Goal: Information Seeking & Learning: Learn about a topic

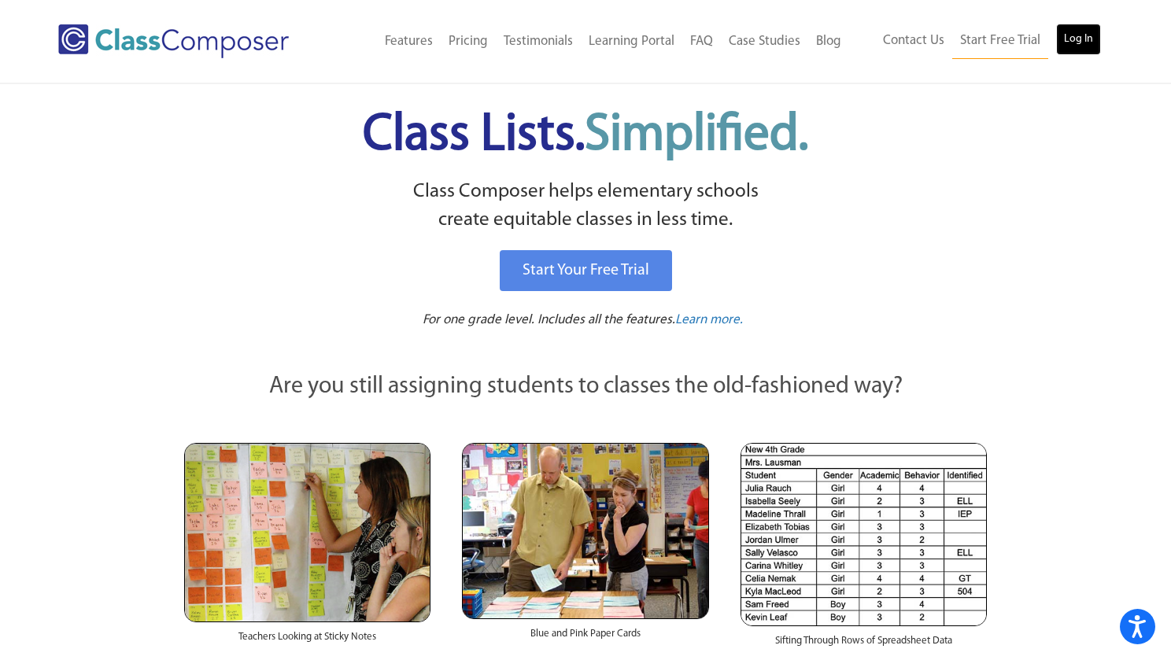
click at [1086, 50] on link "Log In" at bounding box center [1078, 39] width 45 height 31
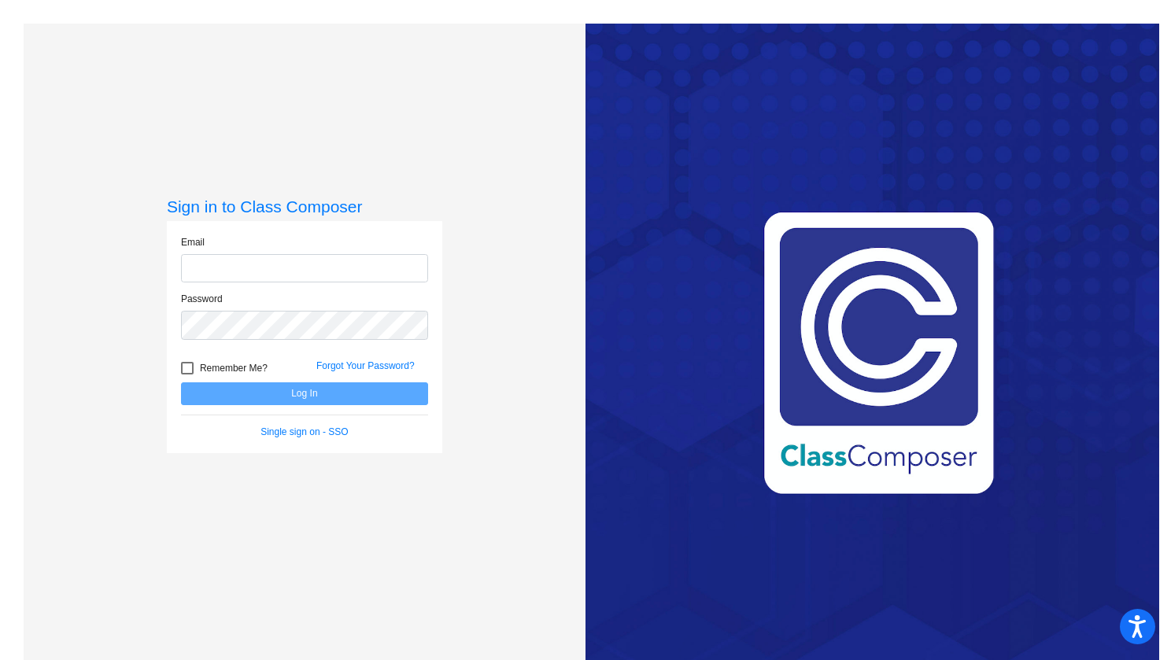
type input "[EMAIL_ADDRESS][DOMAIN_NAME]"
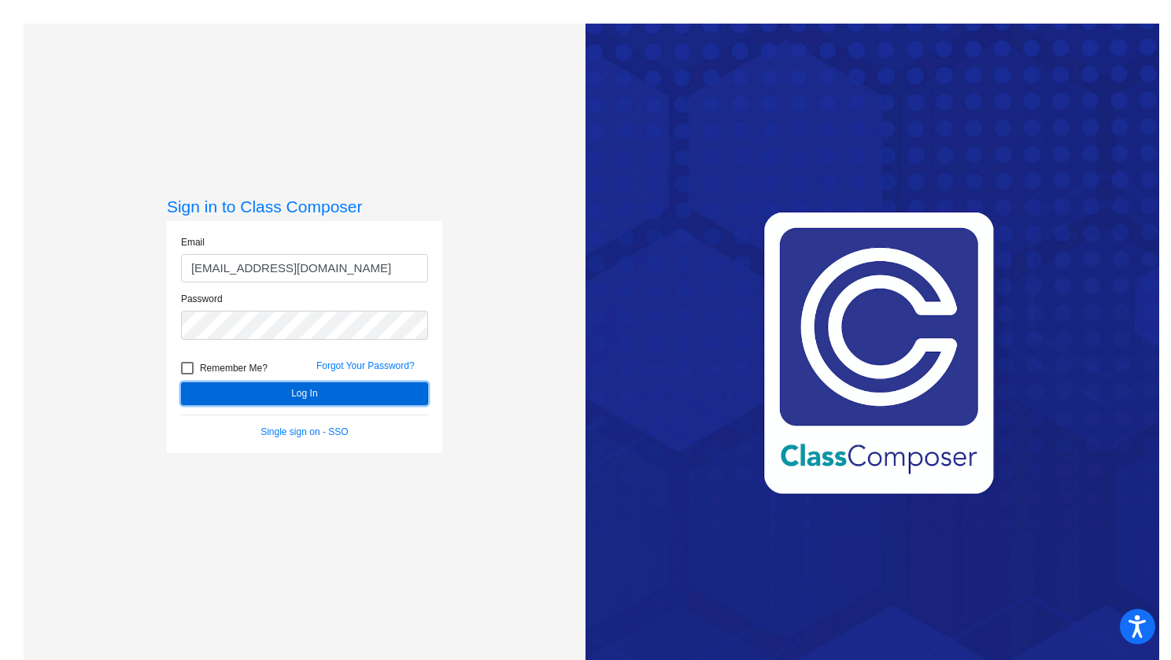
click at [290, 389] on button "Log In" at bounding box center [304, 394] width 247 height 23
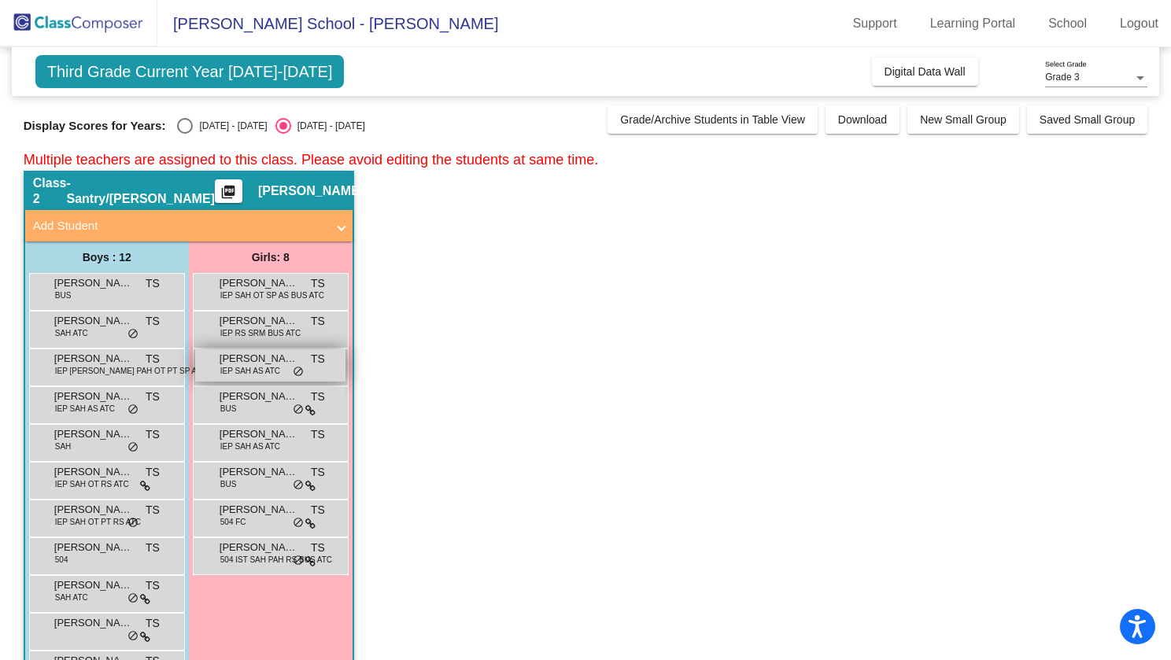
click at [263, 374] on span "IEP SAH AS ATC" at bounding box center [250, 371] width 60 height 12
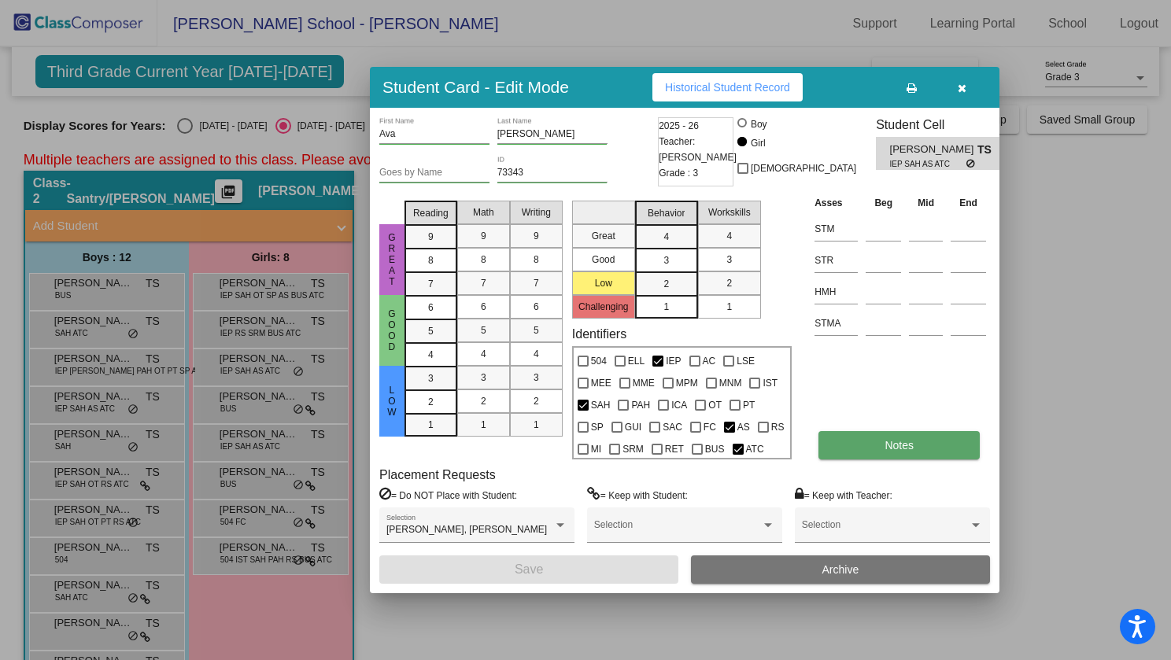
click at [923, 454] on button "Notes" at bounding box center [899, 445] width 161 height 28
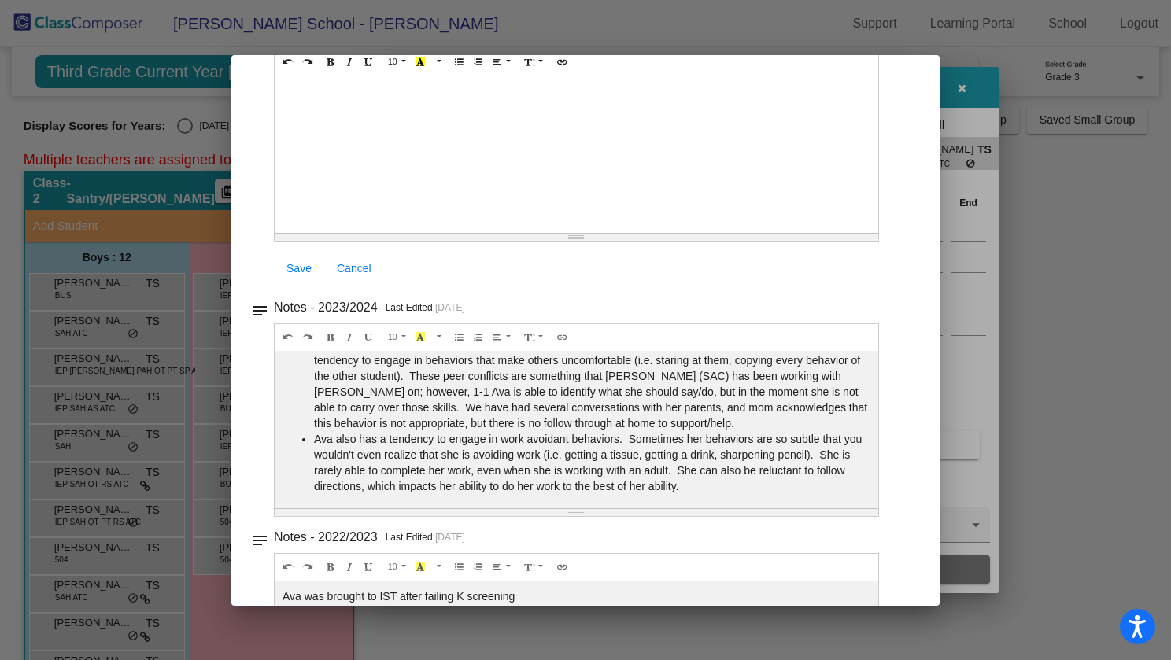
scroll to position [214, 0]
drag, startPoint x: 386, startPoint y: 401, endPoint x: 660, endPoint y: 401, distance: 273.1
click at [660, 401] on li "Ava's peer relationships are an area of concern. She is very possessive of her …" at bounding box center [592, 373] width 556 height 110
click at [710, 406] on li "Ava's peer relationships are an area of concern. She is very possessive of her …" at bounding box center [592, 373] width 556 height 110
drag, startPoint x: 347, startPoint y: 416, endPoint x: 509, endPoint y: 419, distance: 162.2
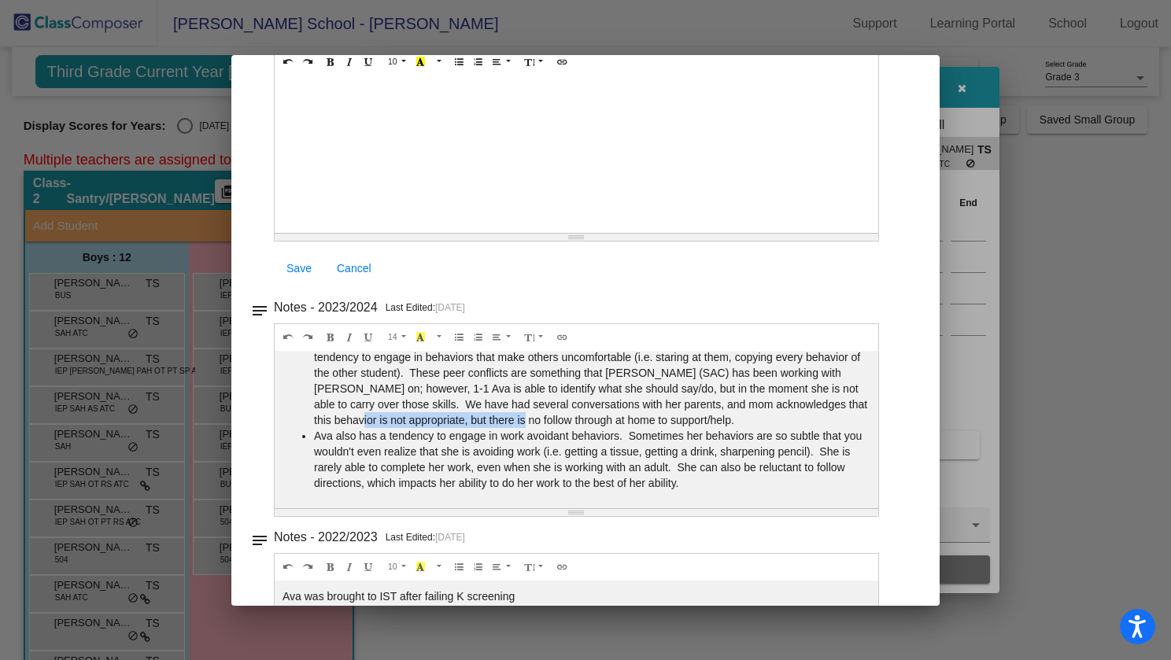
click at [509, 419] on li "Ava's peer relationships are an area of concern. She is very possessive of her …" at bounding box center [592, 373] width 556 height 110
click at [534, 419] on li "Ava's peer relationships are an area of concern. She is very possessive of her …" at bounding box center [592, 373] width 556 height 110
drag, startPoint x: 436, startPoint y: 413, endPoint x: 554, endPoint y: 416, distance: 118.1
click at [554, 416] on li "Ava's peer relationships are an area of concern. She is very possessive of her …" at bounding box center [592, 373] width 556 height 110
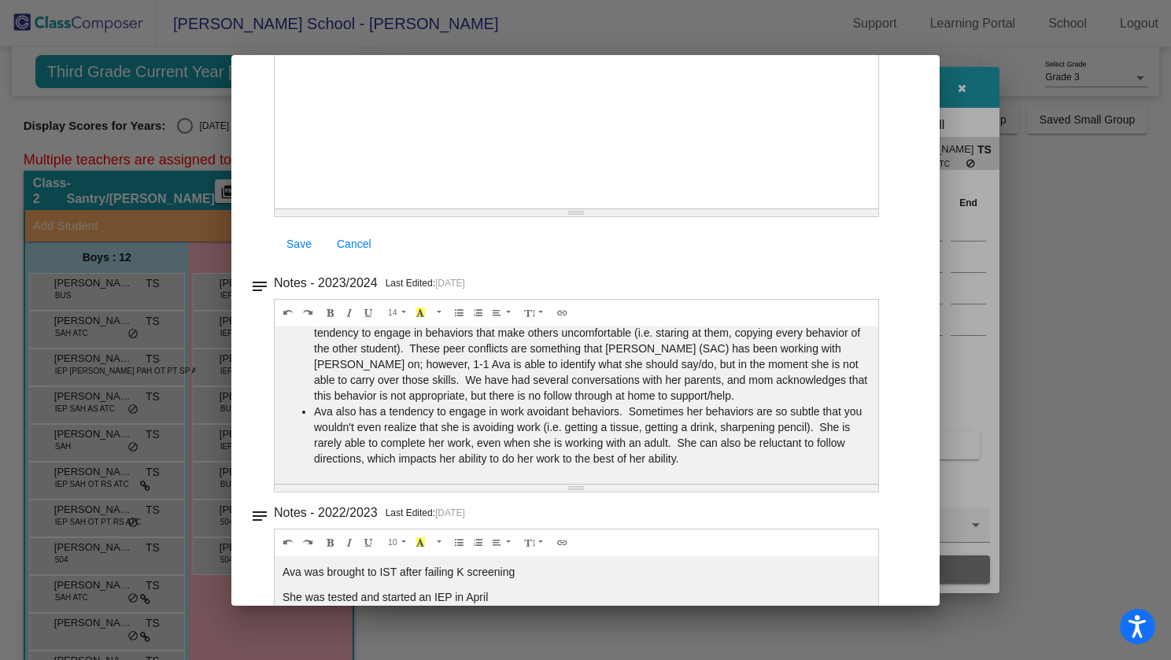
scroll to position [176, 0]
drag, startPoint x: 371, startPoint y: 438, endPoint x: 525, endPoint y: 431, distance: 153.7
click at [525, 431] on li "Ava also has a tendency to engage in work avoidant behaviors. Sometimes her beh…" at bounding box center [592, 434] width 556 height 63
click at [501, 445] on li "Ava also has a tendency to engage in work avoidant behaviors. Sometimes her beh…" at bounding box center [592, 434] width 556 height 63
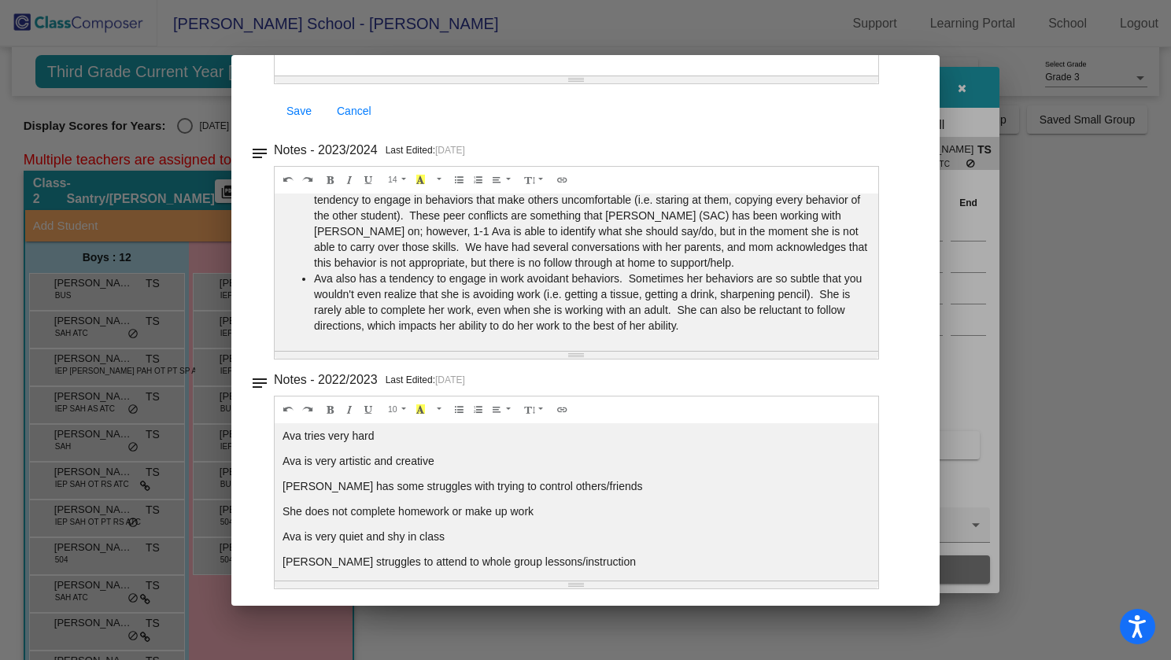
scroll to position [110, 0]
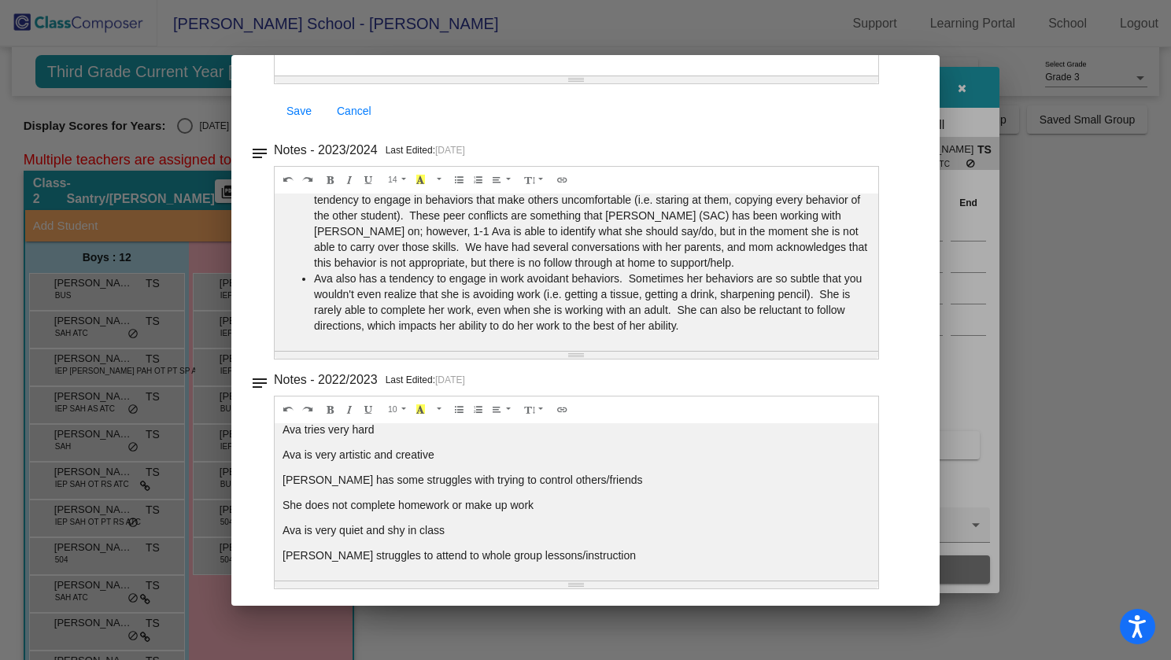
click at [1012, 93] on div at bounding box center [585, 330] width 1171 height 660
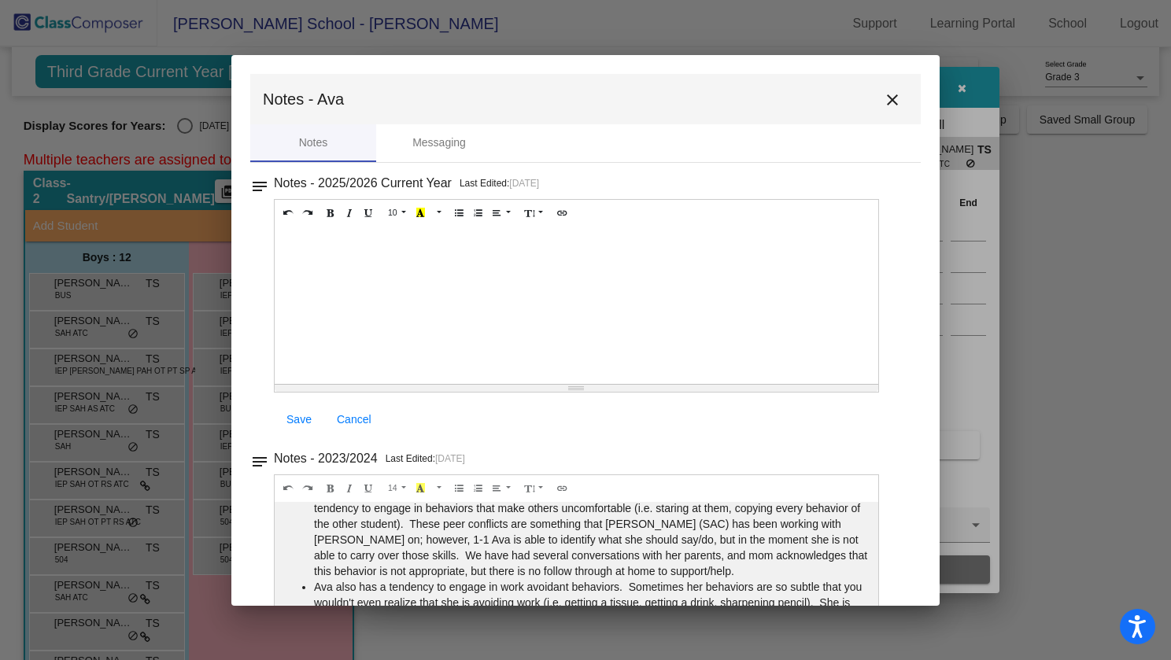
drag, startPoint x: 883, startPoint y: 90, endPoint x: 910, endPoint y: 95, distance: 27.3
click at [884, 91] on mat-icon "close" at bounding box center [892, 100] width 19 height 19
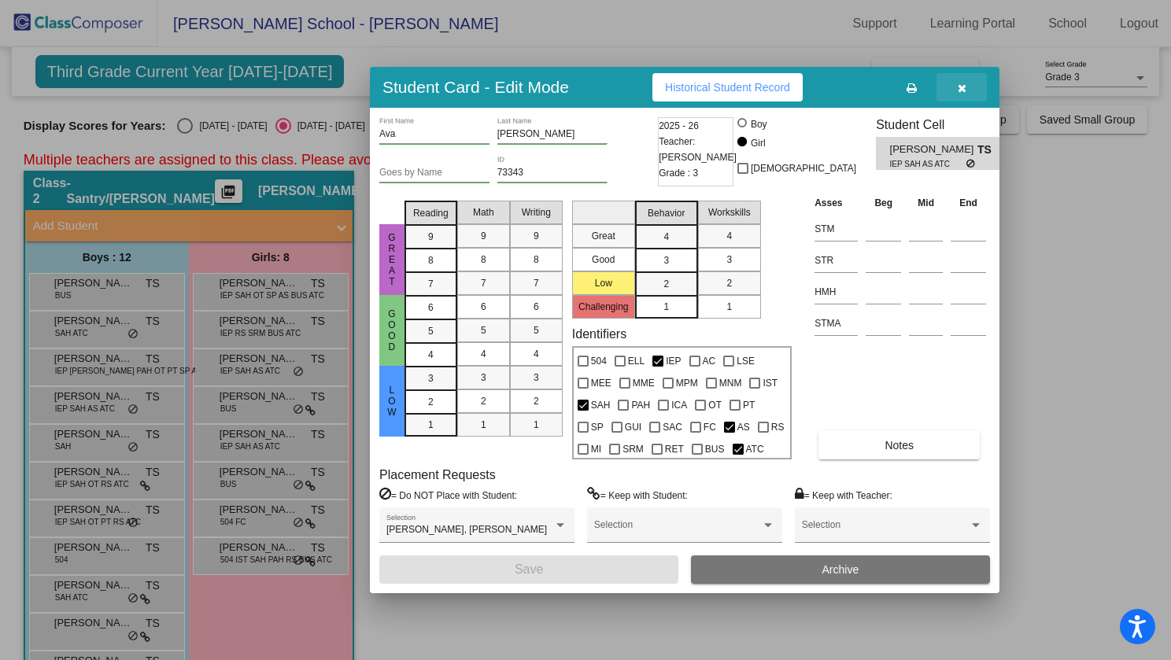
click at [957, 97] on button "button" at bounding box center [962, 87] width 50 height 28
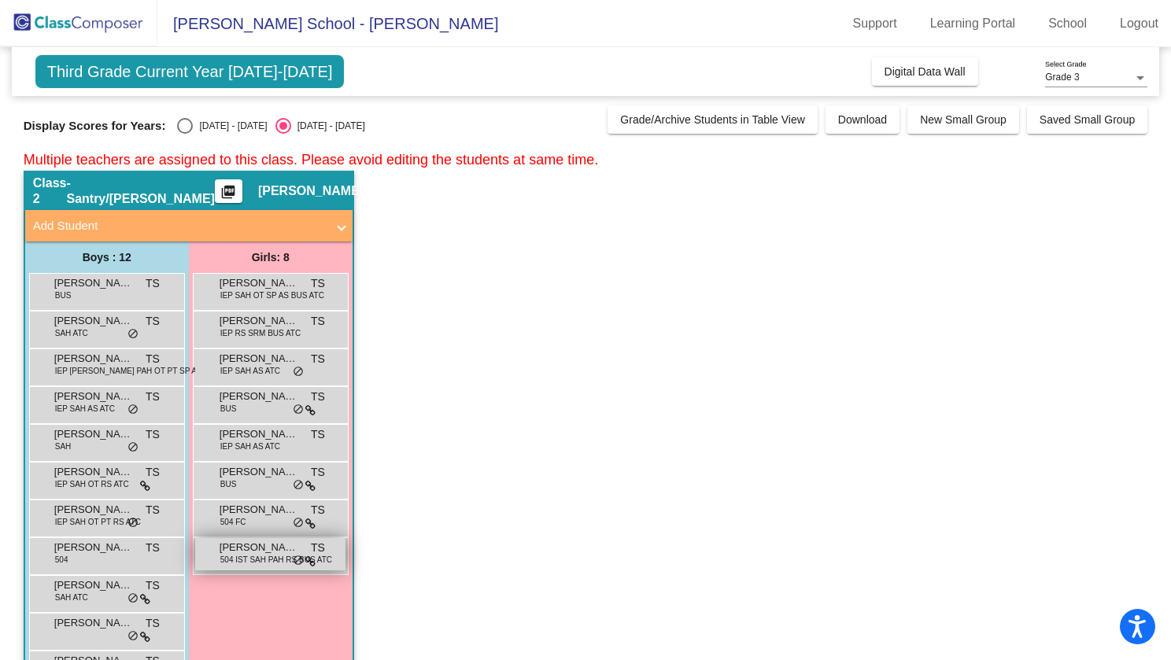
click at [257, 548] on span "[PERSON_NAME]" at bounding box center [259, 548] width 79 height 16
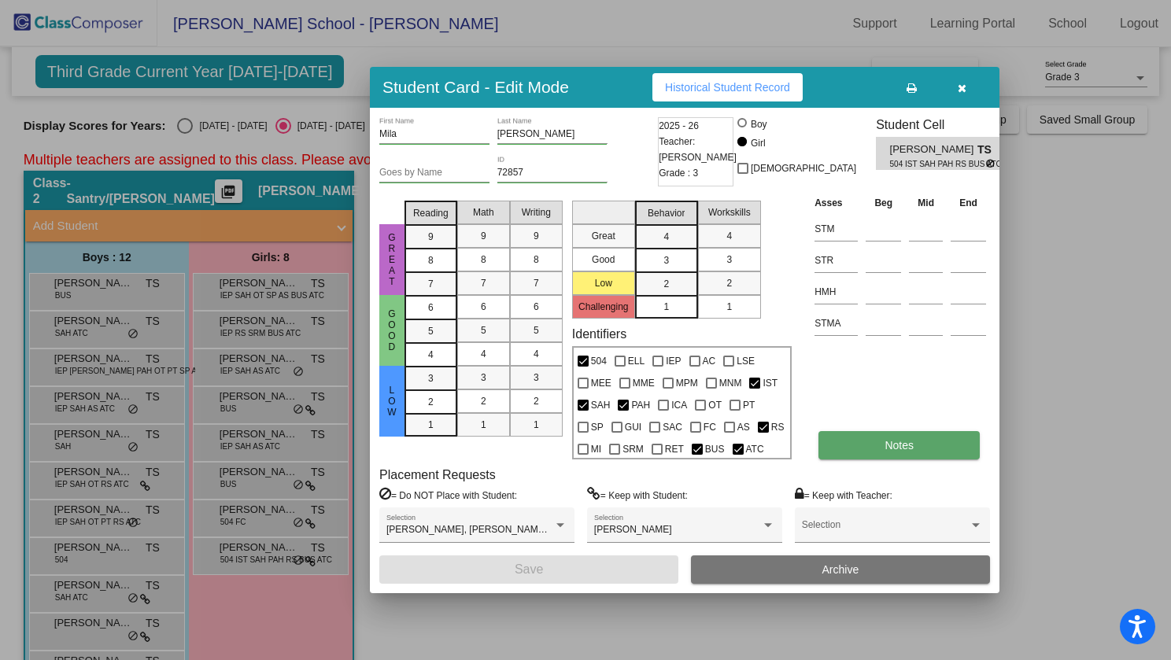
click at [877, 437] on button "Notes" at bounding box center [899, 445] width 161 height 28
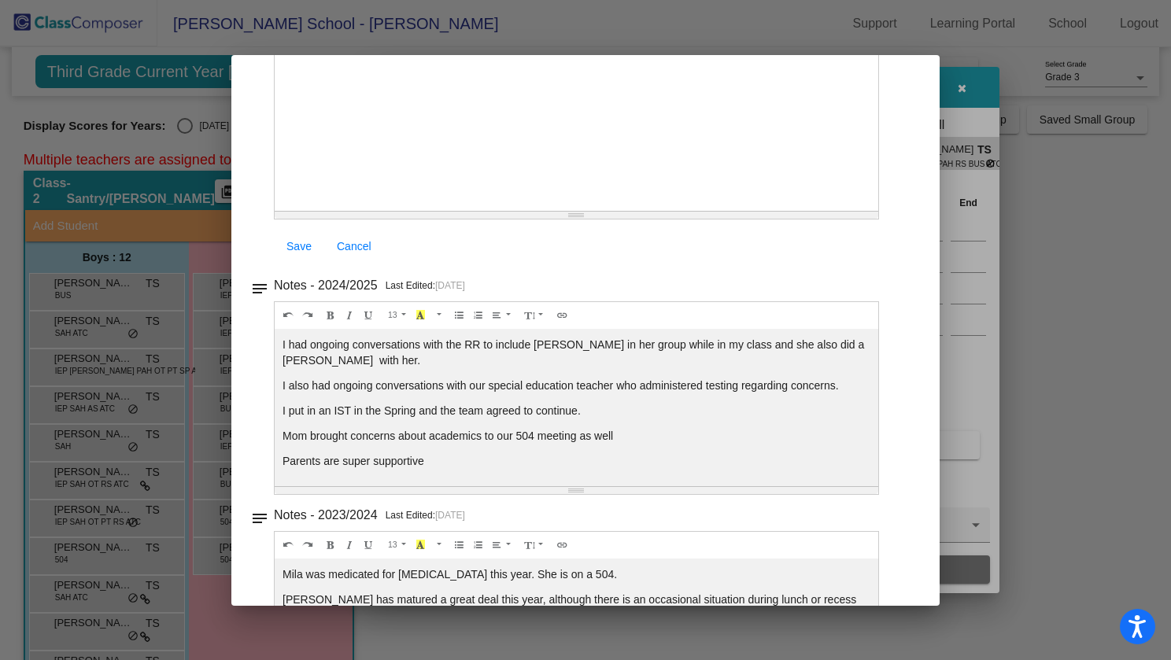
scroll to position [176, 0]
click at [989, 92] on div at bounding box center [585, 330] width 1171 height 660
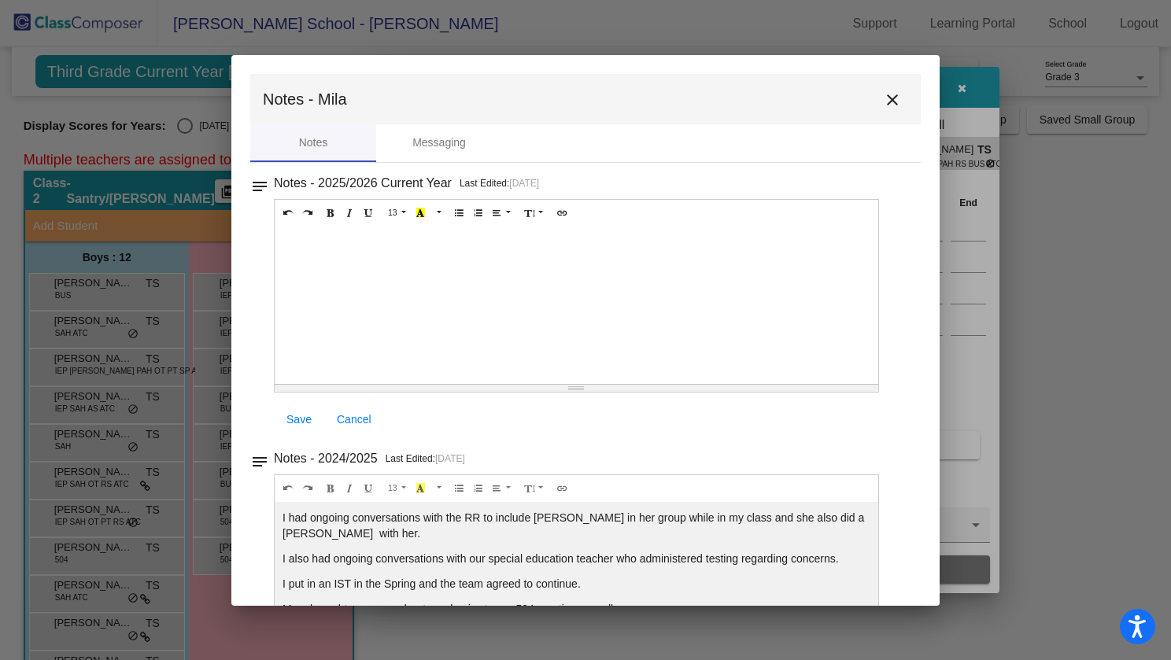
click at [962, 86] on div at bounding box center [585, 330] width 1171 height 660
drag, startPoint x: 880, startPoint y: 96, endPoint x: 951, endPoint y: 107, distance: 71.7
click at [886, 98] on mat-icon "close" at bounding box center [892, 100] width 19 height 19
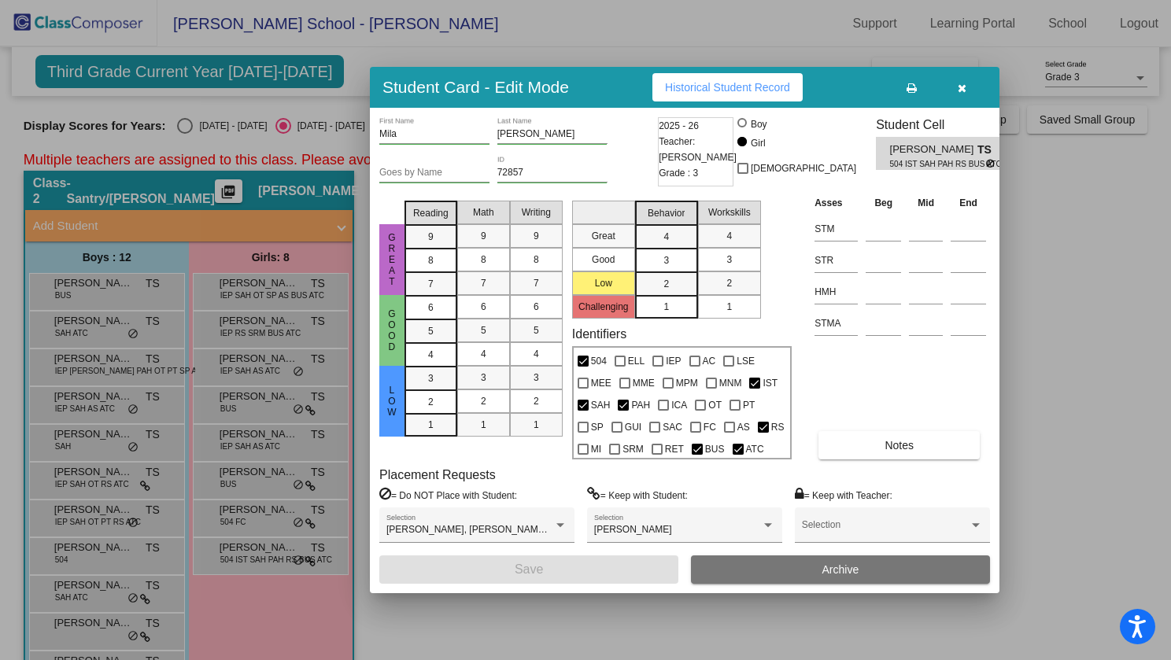
click at [952, 89] on button "button" at bounding box center [962, 87] width 50 height 28
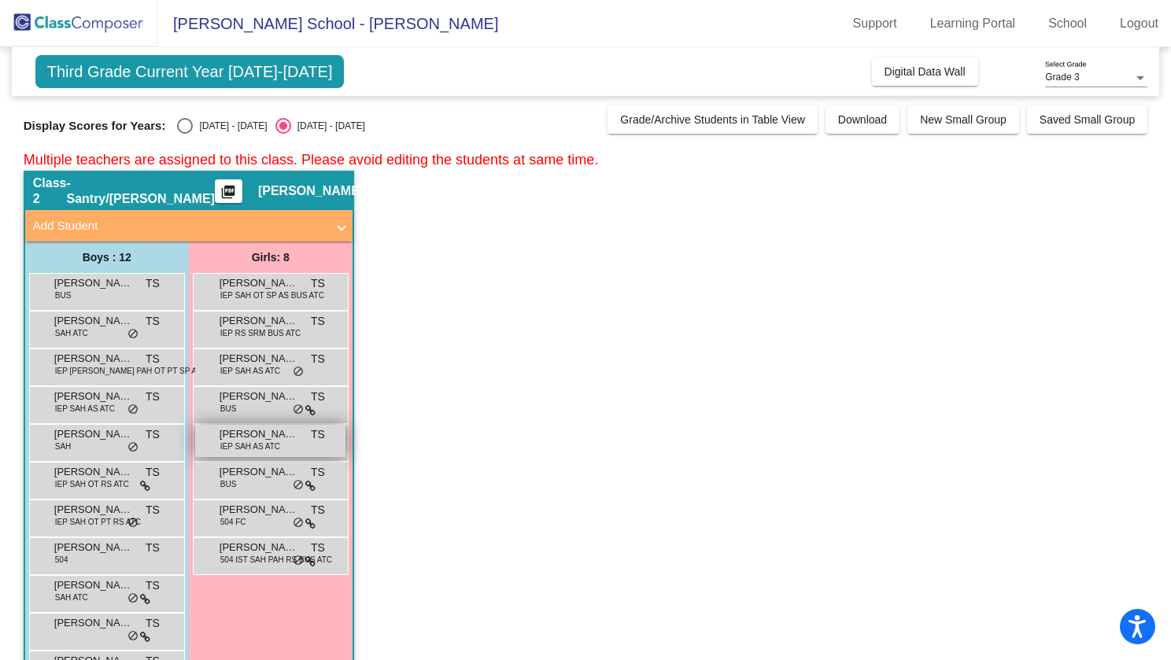
click at [272, 438] on span "[PERSON_NAME]" at bounding box center [259, 435] width 79 height 16
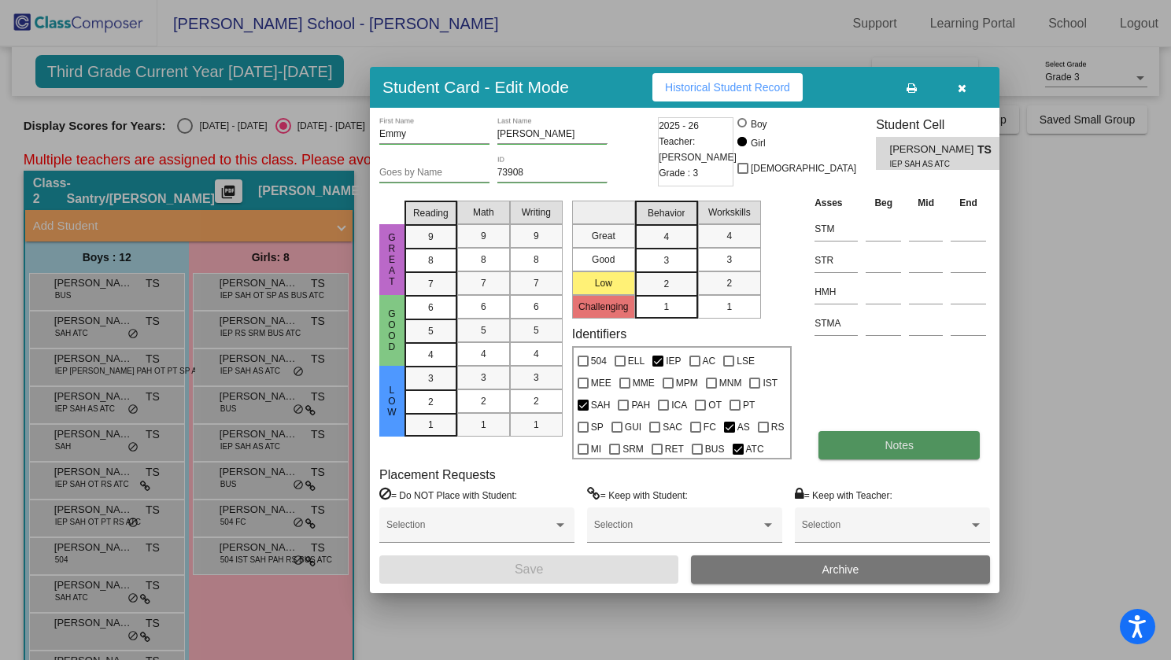
click at [915, 456] on button "Notes" at bounding box center [899, 445] width 161 height 28
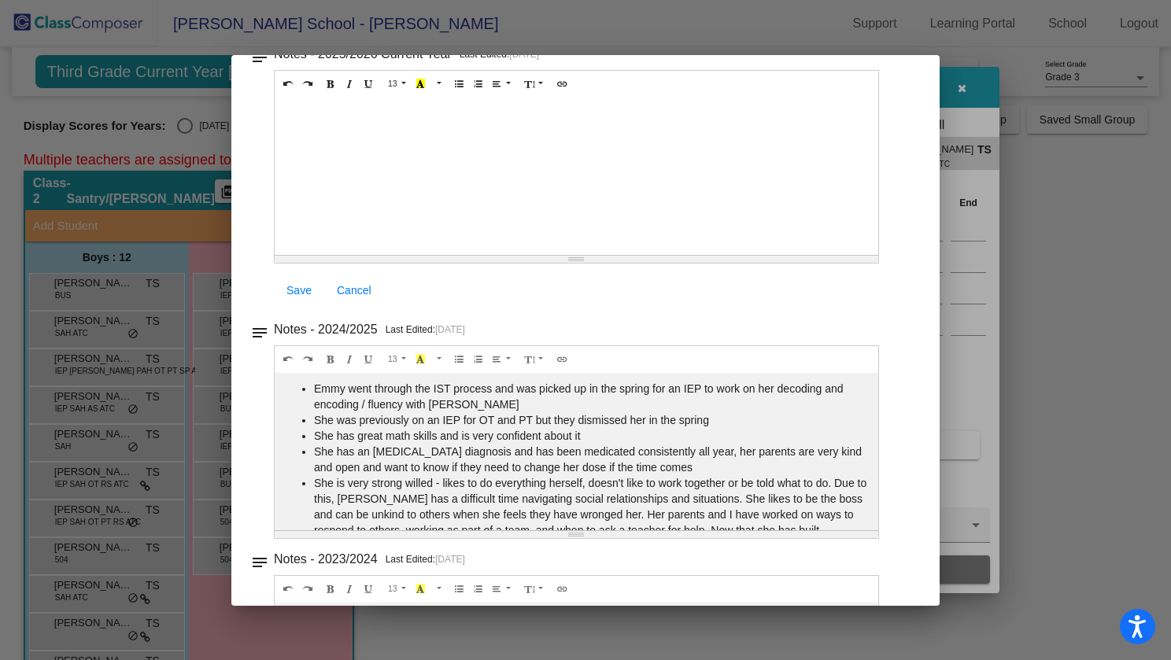
scroll to position [135, 0]
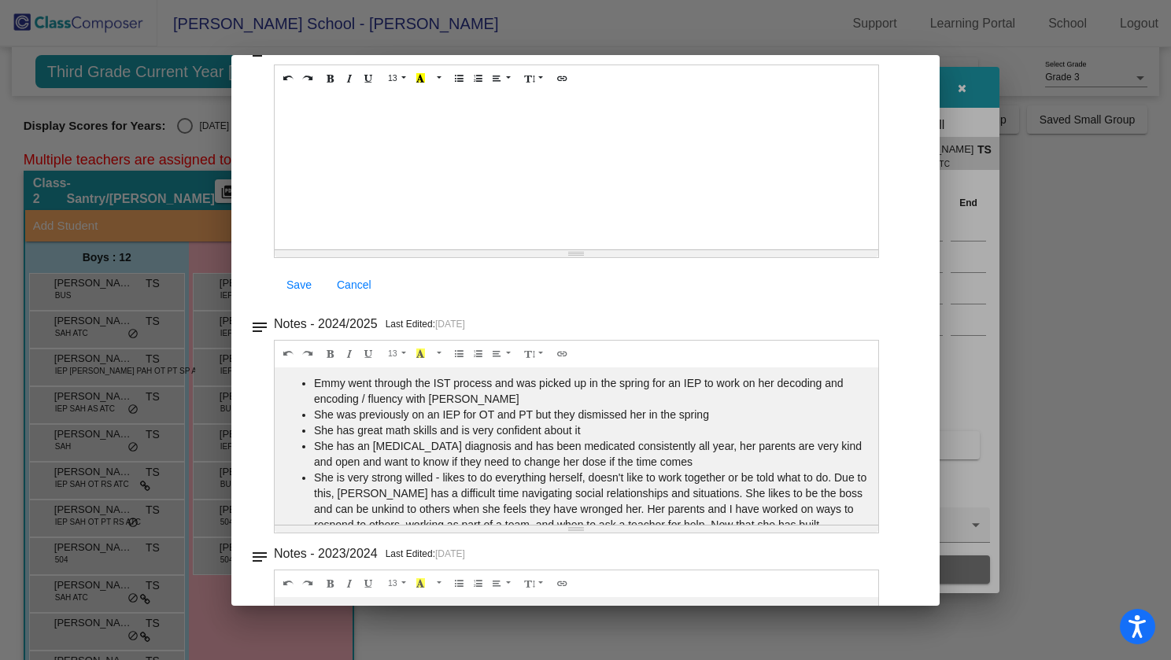
click at [1074, 107] on div at bounding box center [585, 330] width 1171 height 660
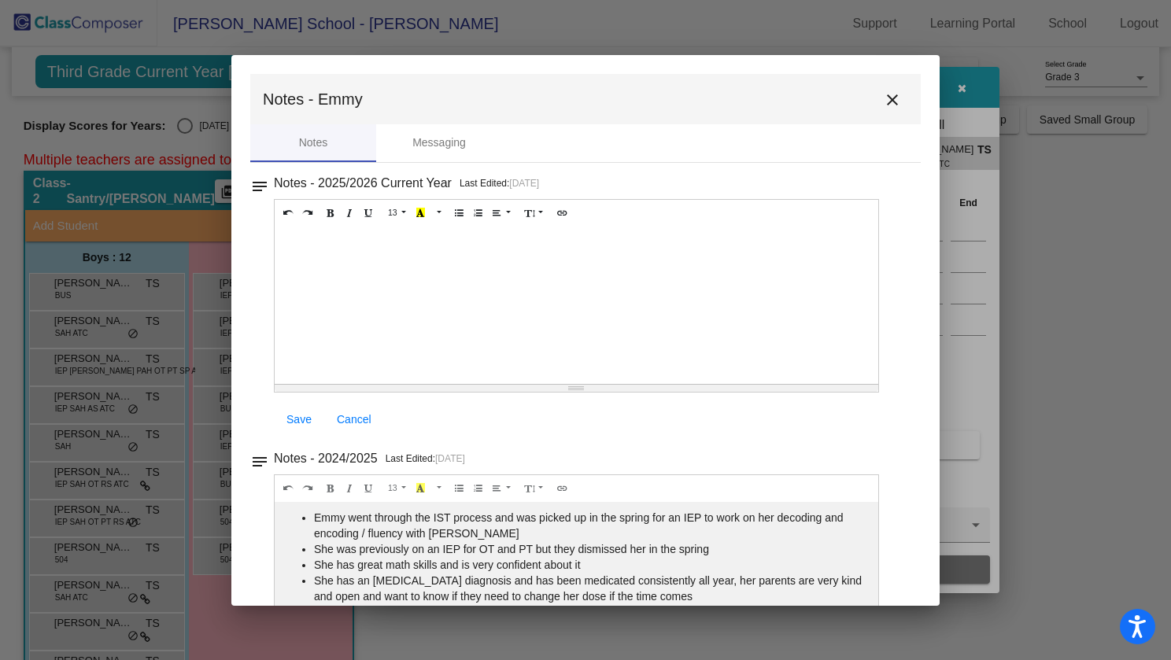
click at [883, 96] on mat-icon "close" at bounding box center [892, 100] width 19 height 19
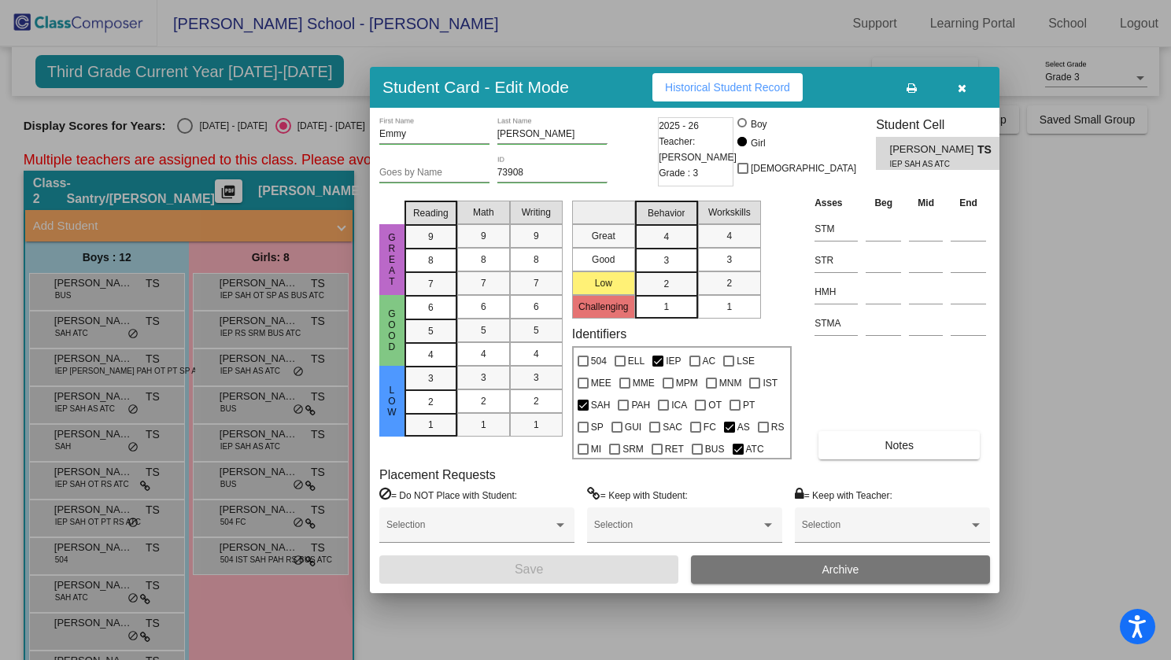
click at [955, 89] on button "button" at bounding box center [962, 87] width 50 height 28
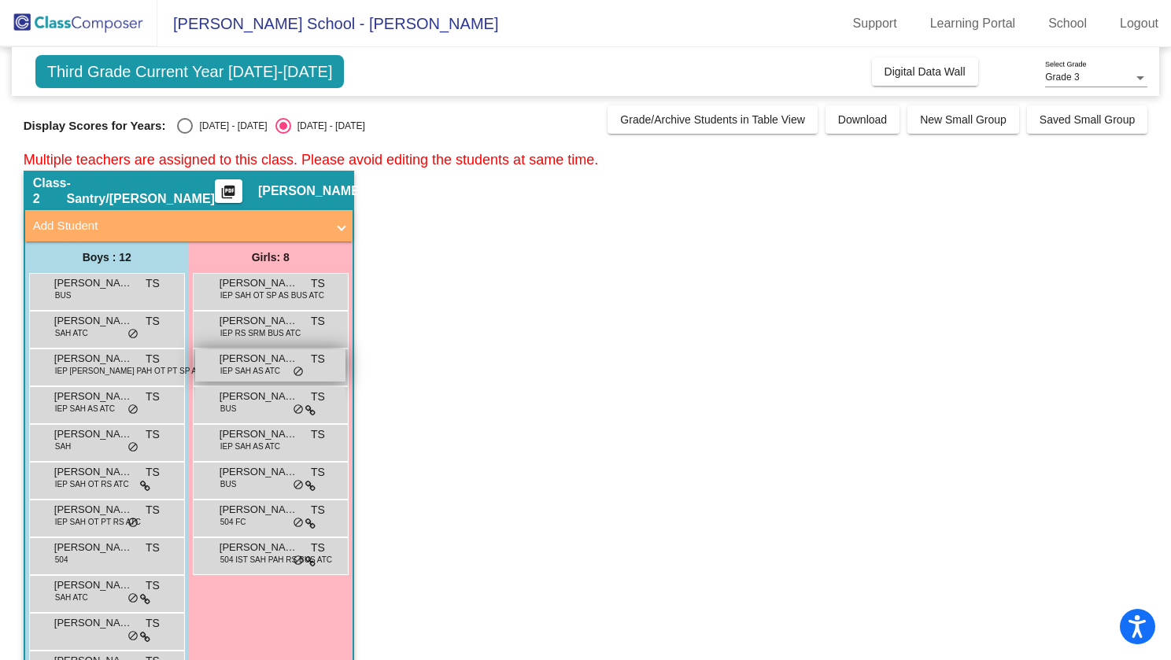
click at [266, 380] on div "[PERSON_NAME] IEP SAH AS ATC TS lock do_not_disturb_alt" at bounding box center [270, 365] width 150 height 32
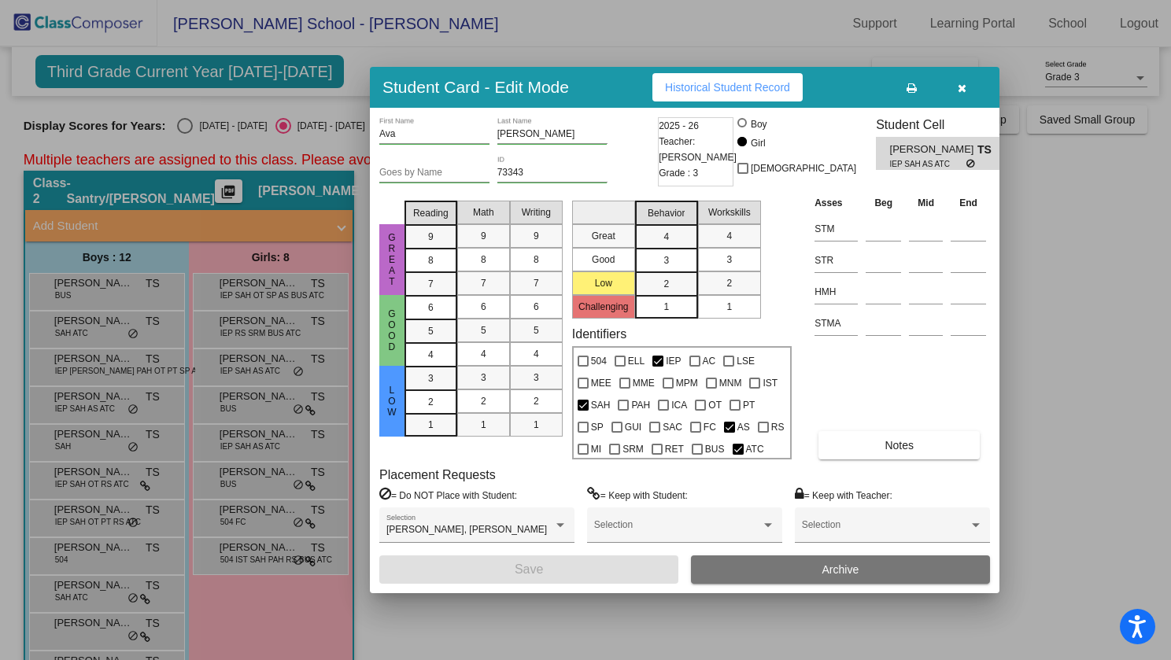
click at [1049, 456] on div at bounding box center [585, 330] width 1171 height 660
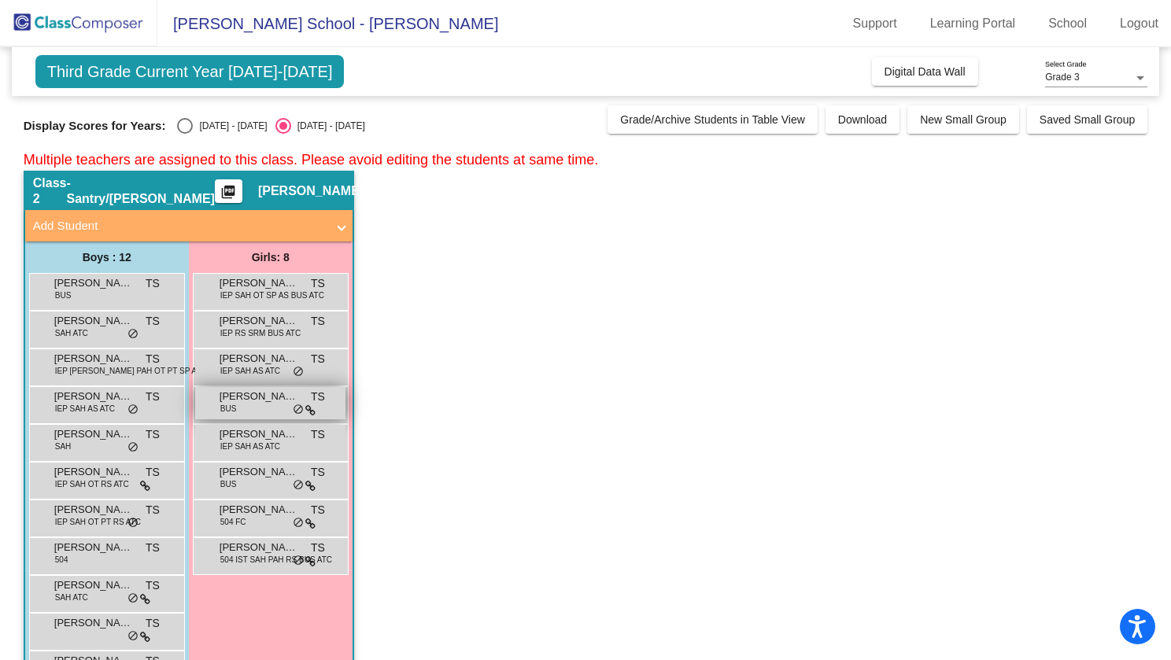
click at [254, 399] on span "[PERSON_NAME]" at bounding box center [259, 397] width 79 height 16
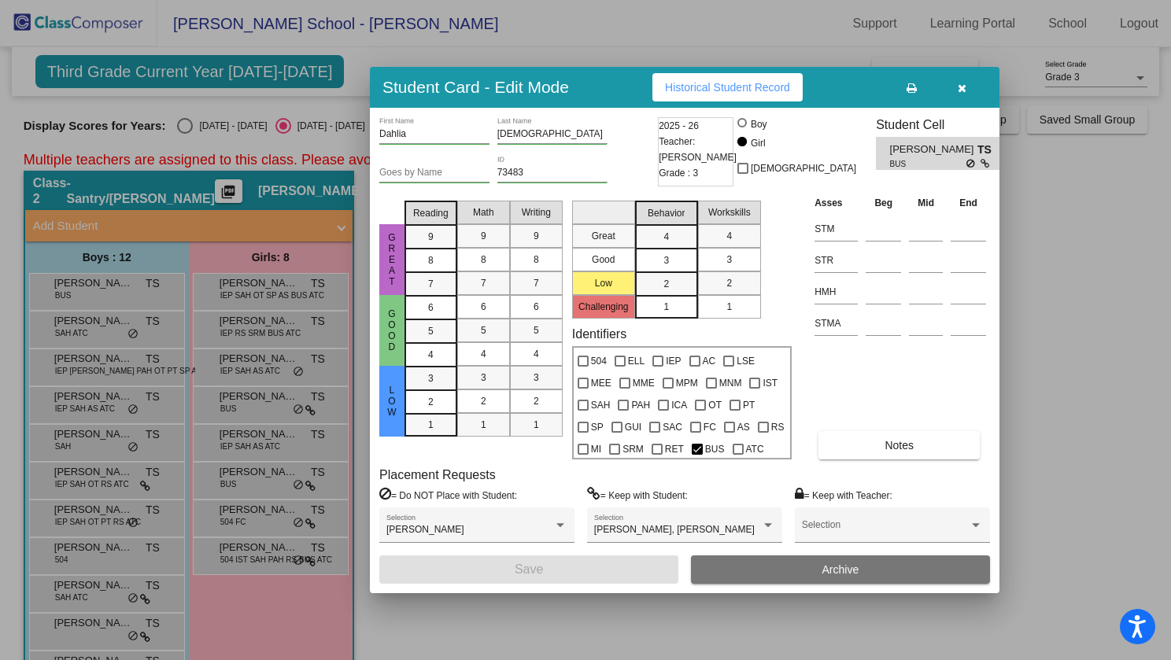
drag, startPoint x: 1020, startPoint y: 394, endPoint x: 924, endPoint y: 394, distance: 96.0
click at [1019, 394] on div at bounding box center [585, 330] width 1171 height 660
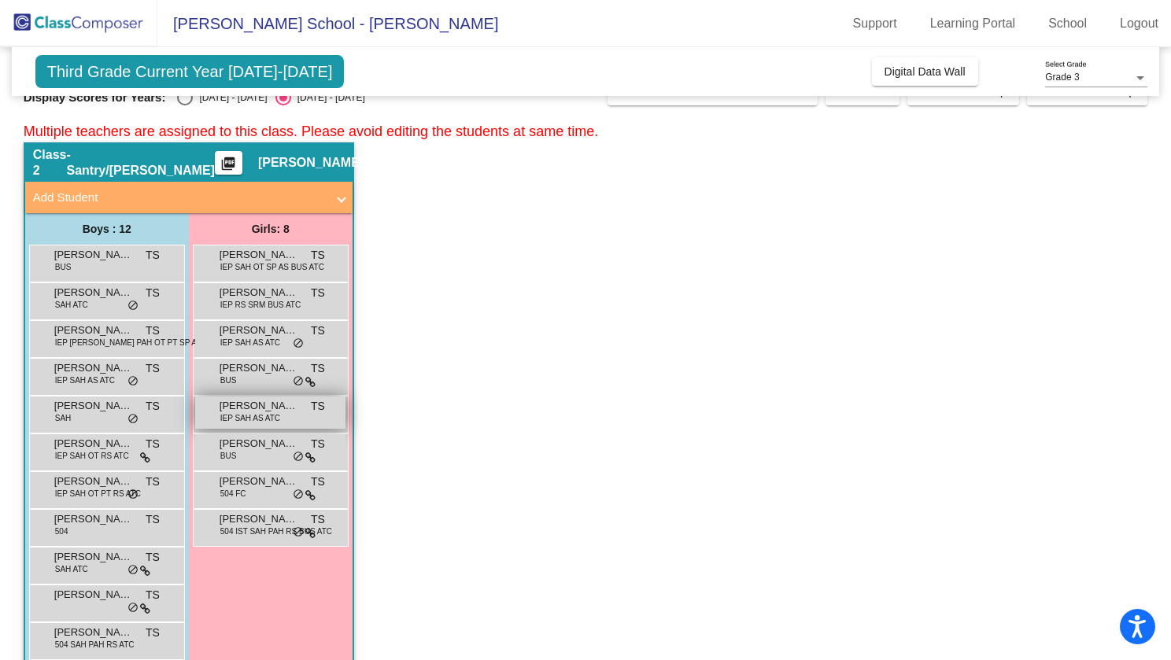
scroll to position [35, 0]
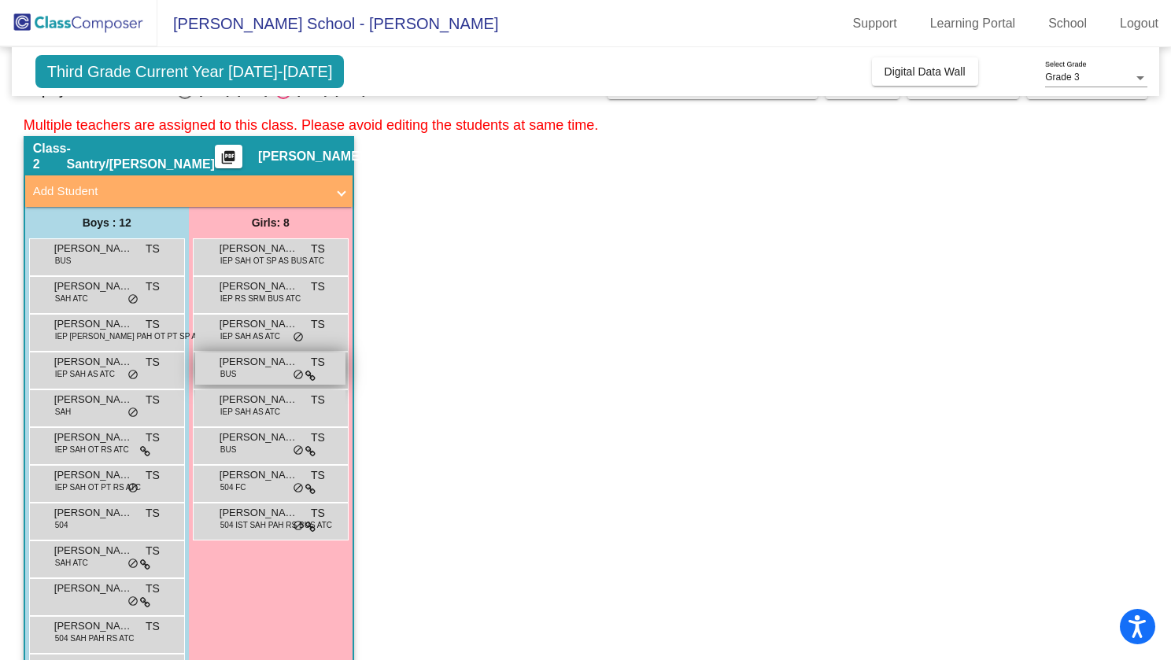
click at [253, 379] on div "[PERSON_NAME] BUS TS lock do_not_disturb_alt" at bounding box center [270, 369] width 150 height 32
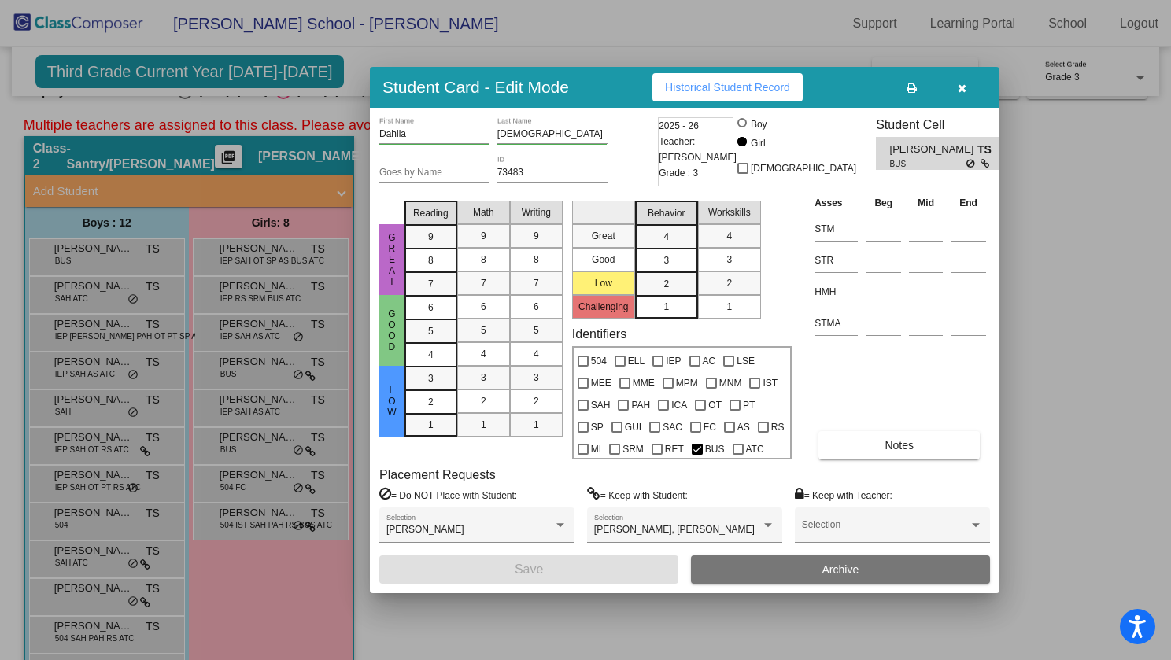
click at [1107, 421] on div at bounding box center [585, 330] width 1171 height 660
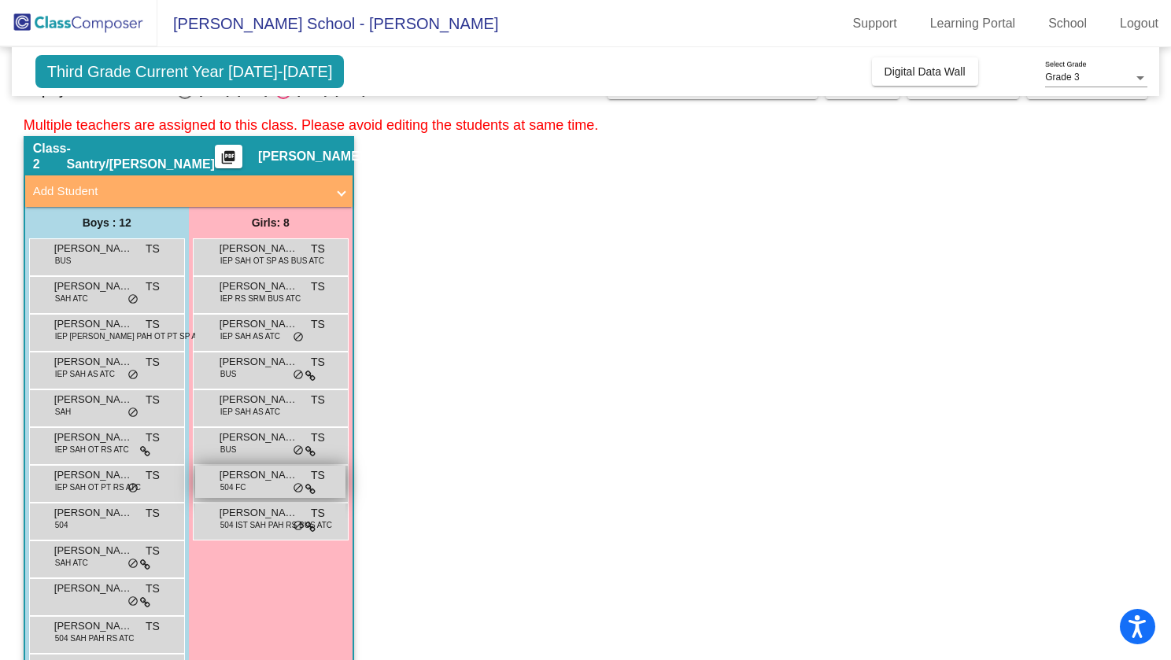
click at [243, 492] on span "504 FC" at bounding box center [233, 488] width 26 height 12
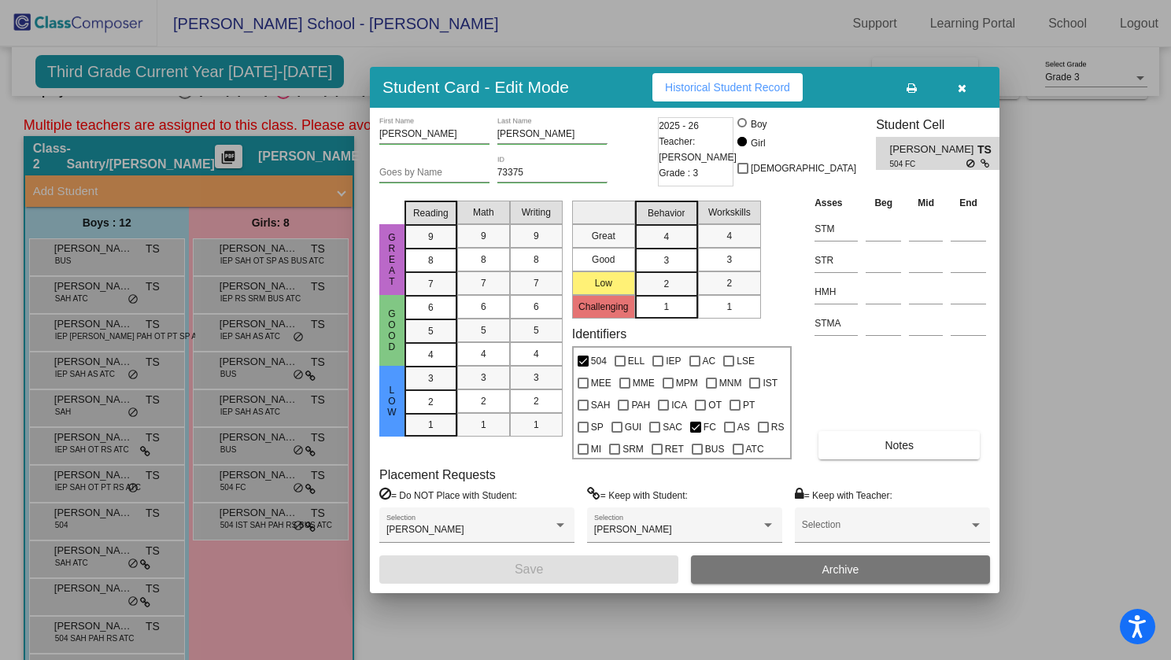
click at [430, 630] on div at bounding box center [585, 330] width 1171 height 660
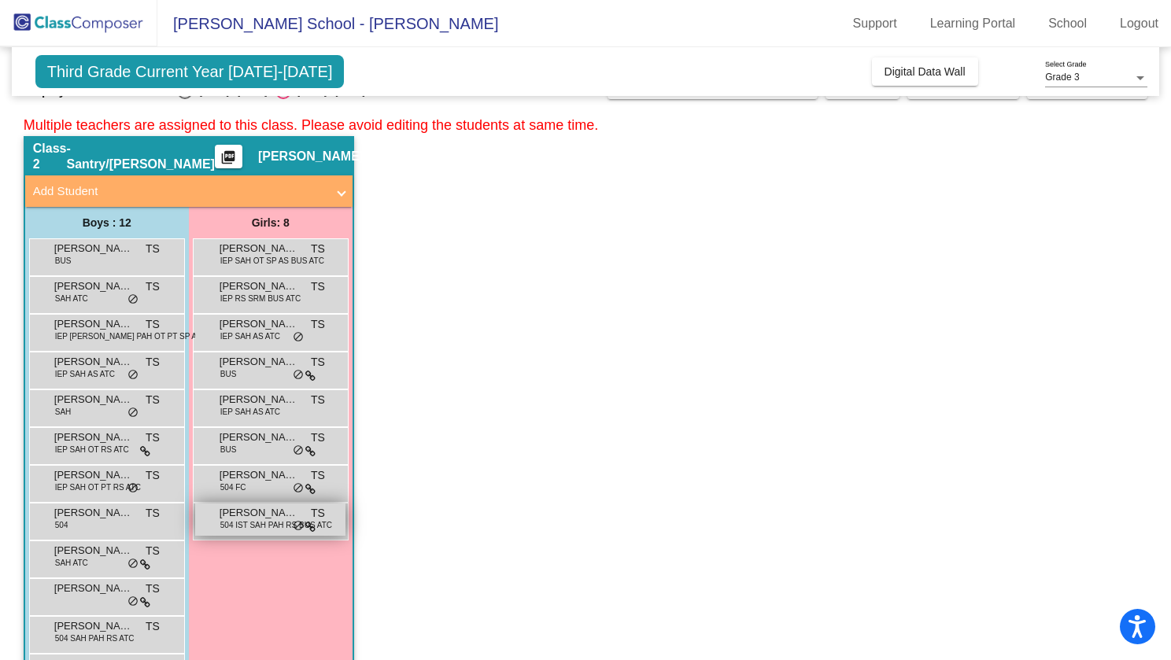
click at [254, 522] on span "504 IST SAH PAH RS BUS ATC" at bounding box center [276, 525] width 112 height 12
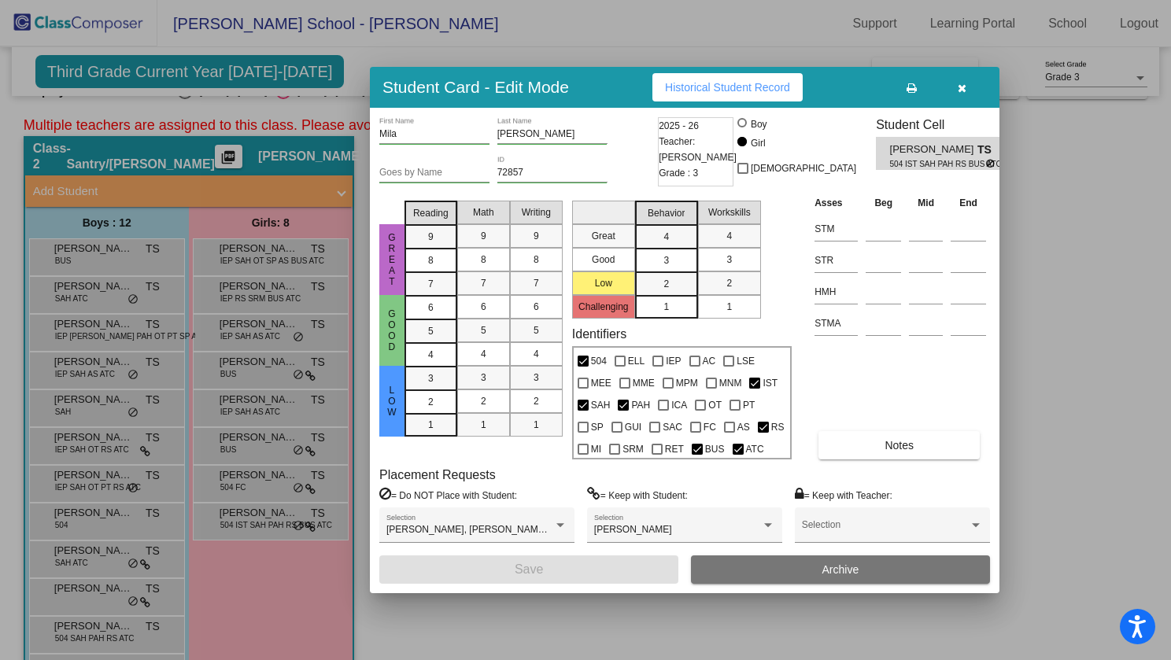
click at [466, 628] on div at bounding box center [585, 330] width 1171 height 660
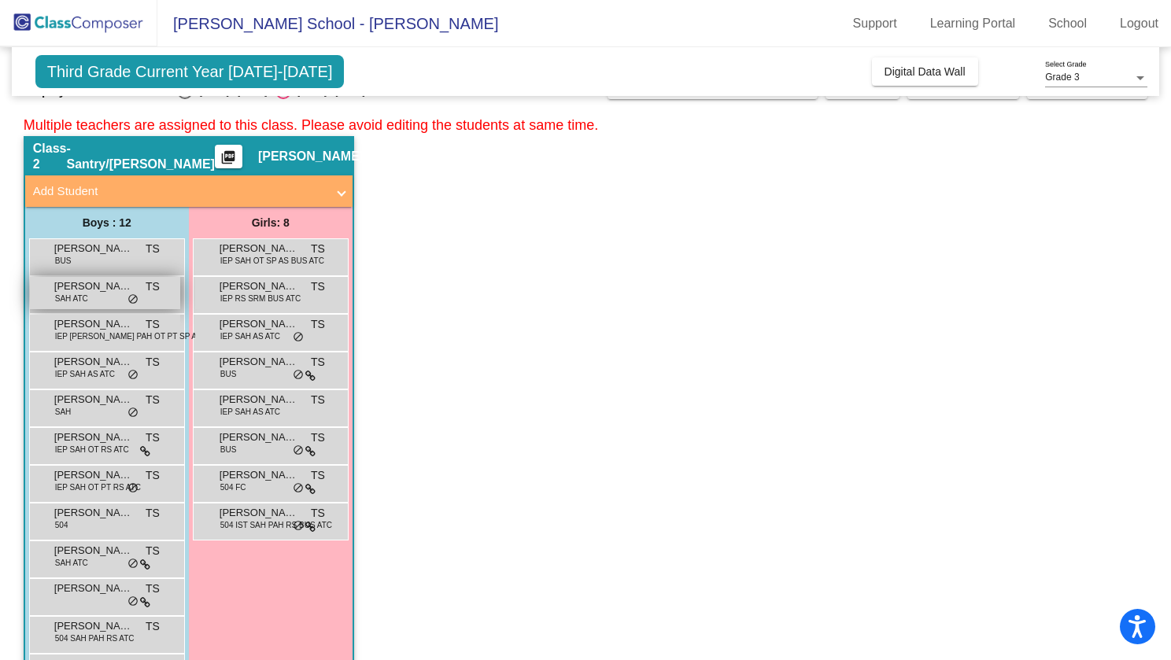
click at [94, 296] on div "[PERSON_NAME] [PERSON_NAME] ATC TS lock do_not_disturb_alt" at bounding box center [105, 293] width 150 height 32
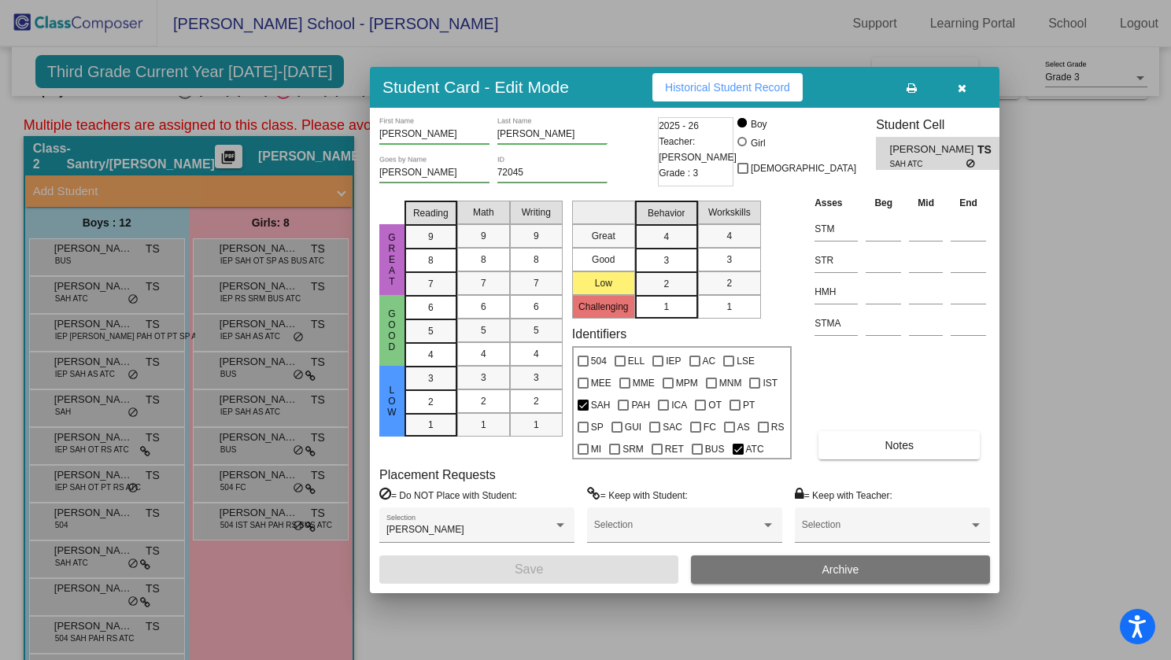
click at [441, 612] on div at bounding box center [585, 330] width 1171 height 660
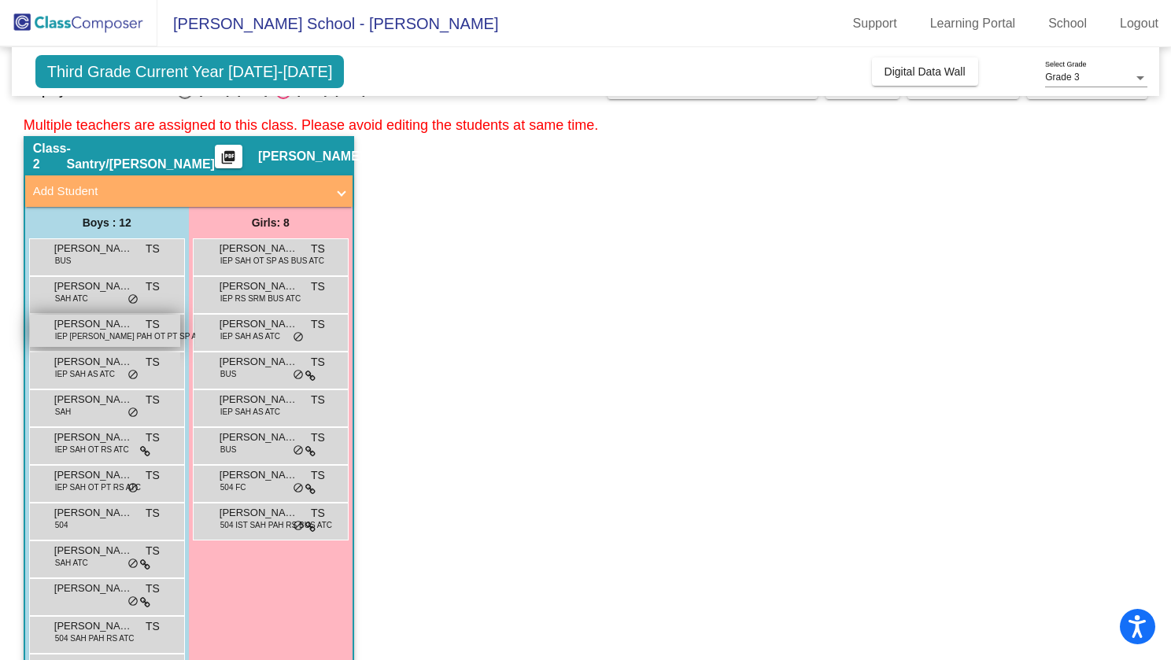
click at [96, 336] on span "IEP [PERSON_NAME] PAH OT PT SP AS" at bounding box center [128, 337] width 147 height 12
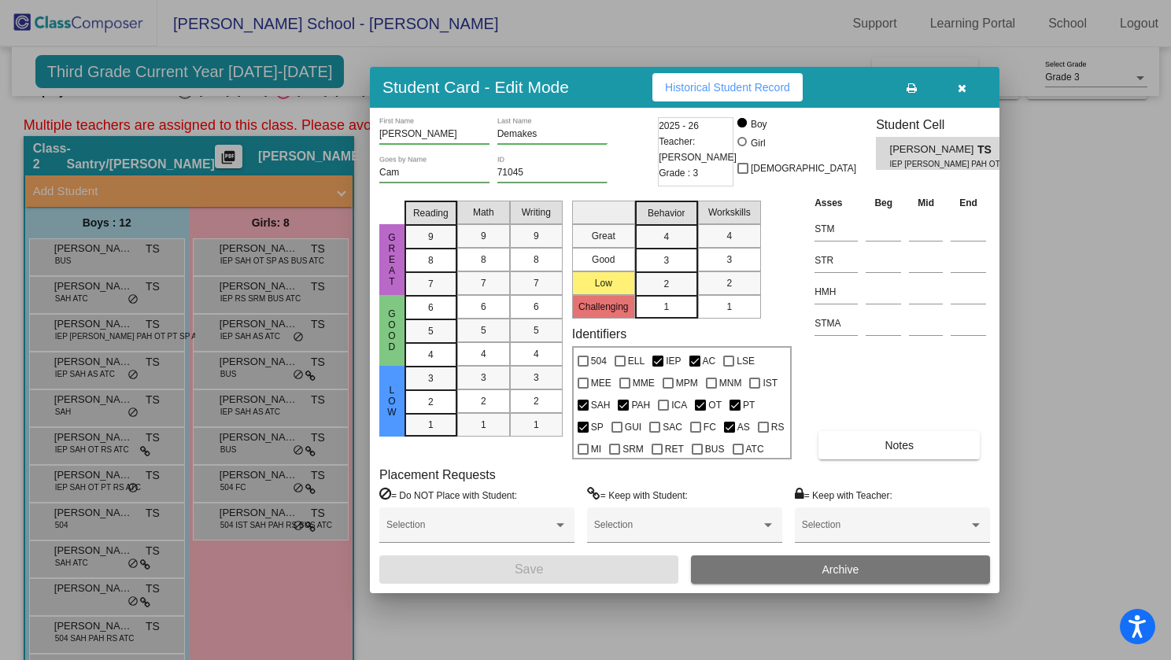
click at [484, 632] on div at bounding box center [585, 330] width 1171 height 660
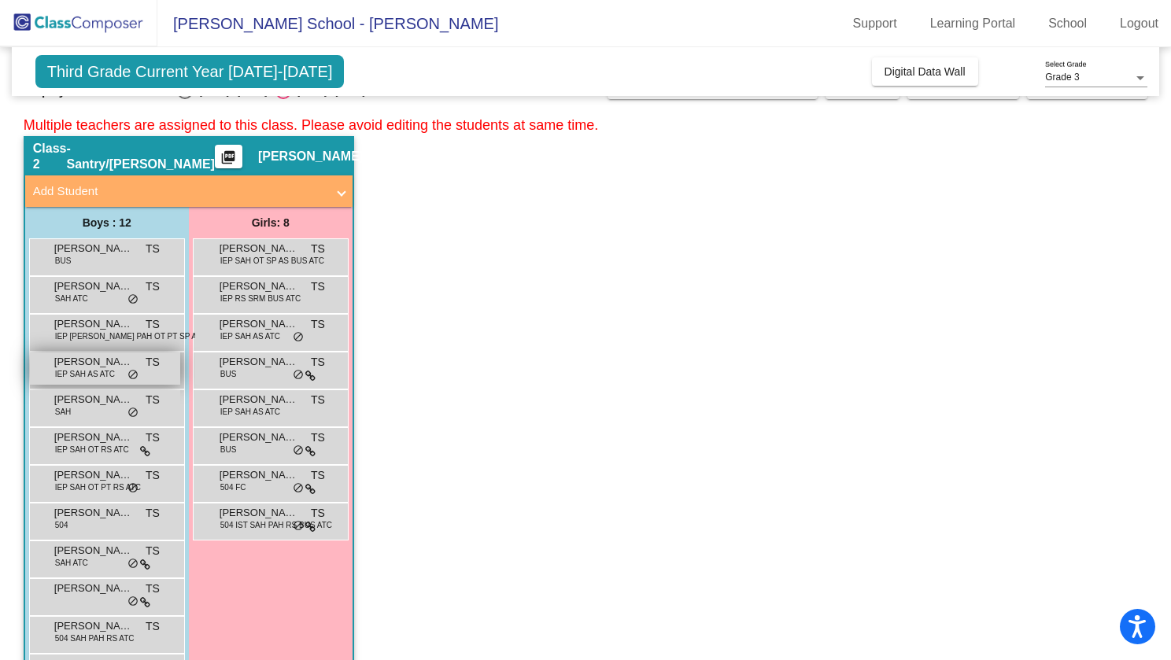
click at [102, 375] on span "IEP SAH AS ATC" at bounding box center [85, 374] width 60 height 12
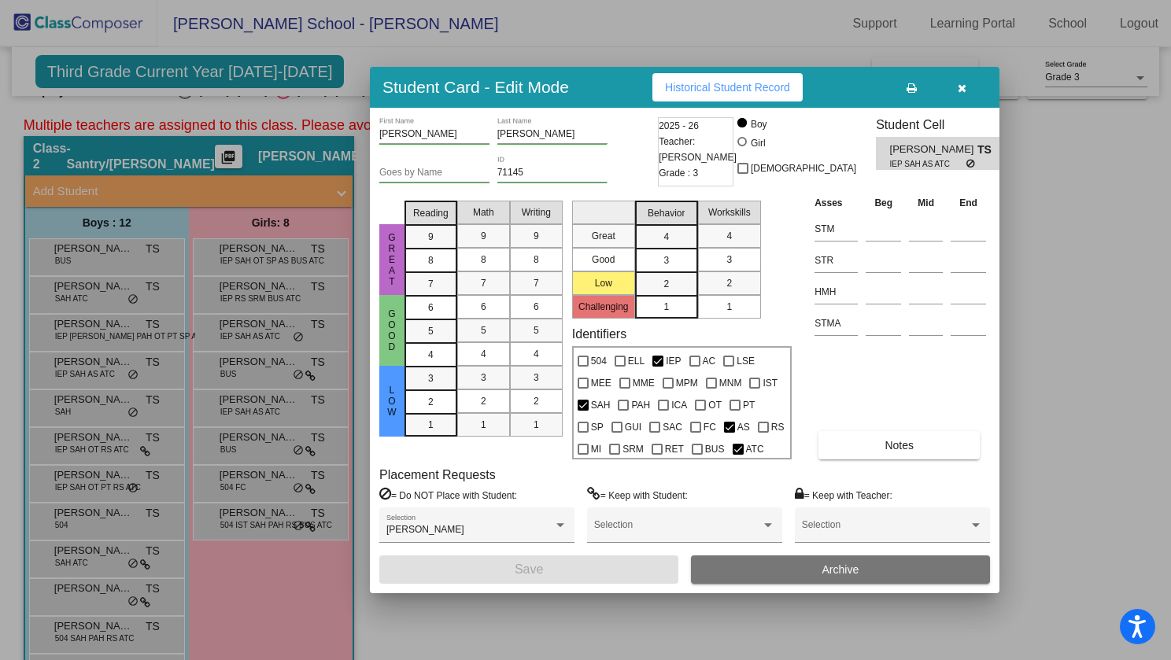
click at [549, 660] on div at bounding box center [585, 330] width 1171 height 660
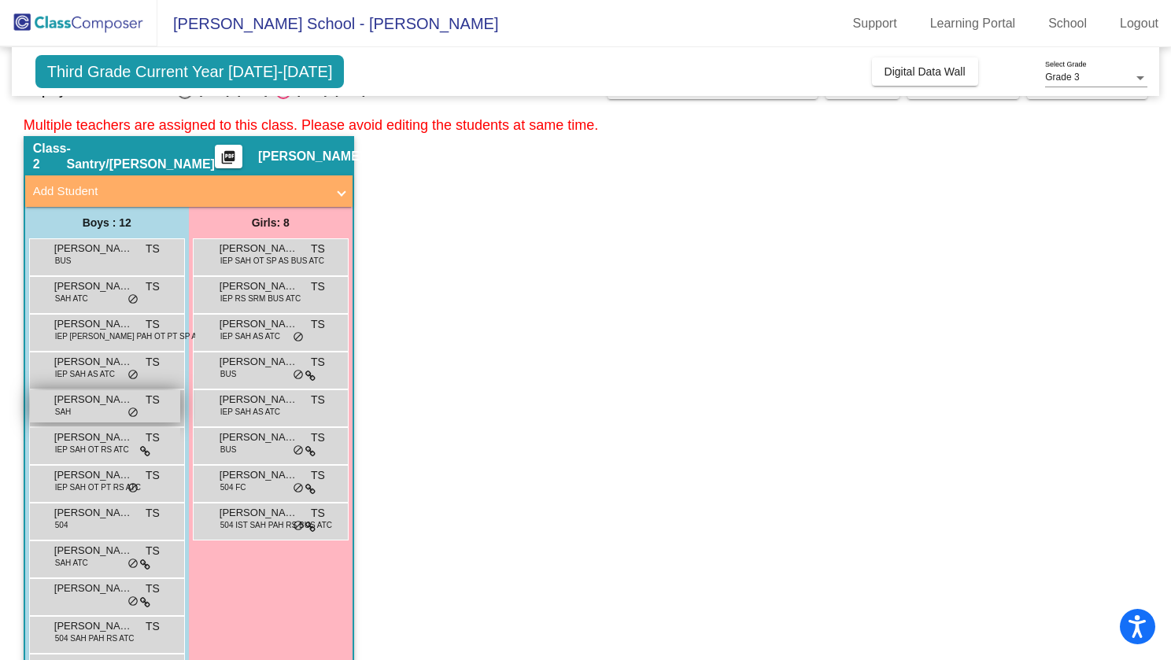
click at [91, 412] on div "[PERSON_NAME] [PERSON_NAME] lock do_not_disturb_alt" at bounding box center [105, 406] width 150 height 32
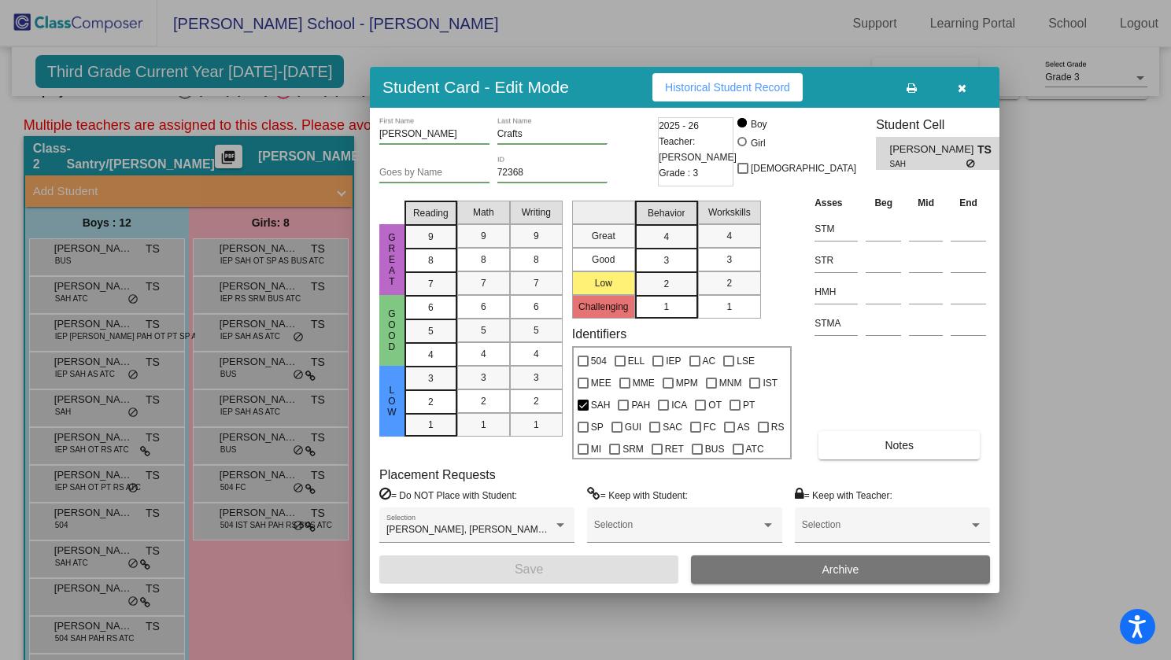
click at [523, 612] on div at bounding box center [585, 330] width 1171 height 660
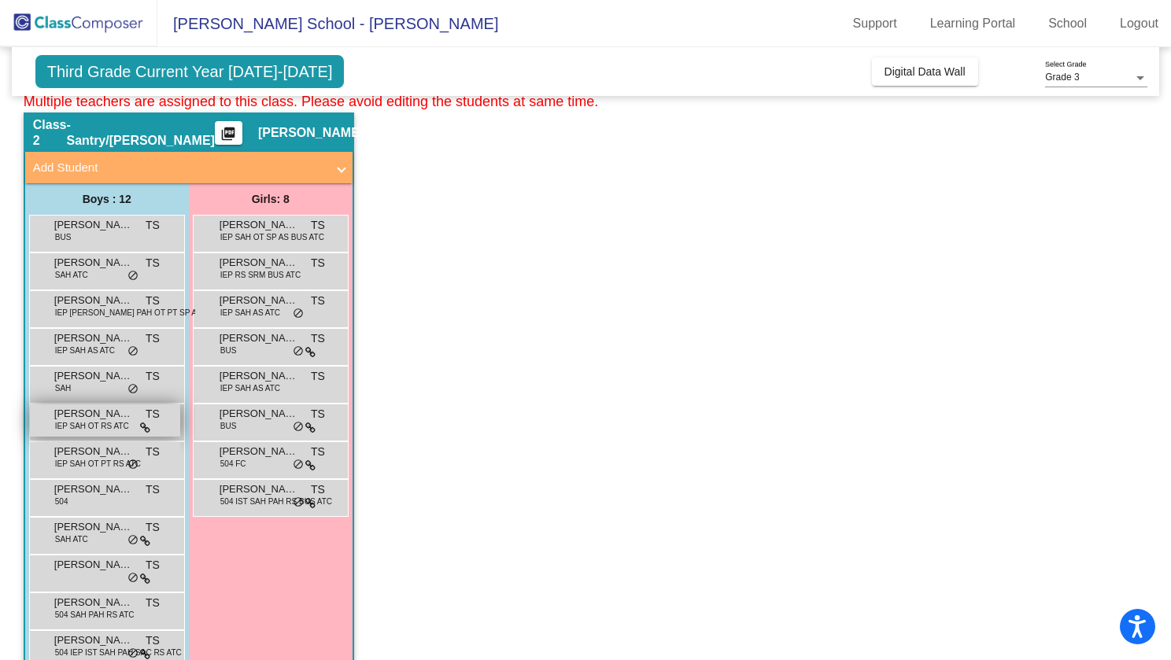
scroll to position [59, 0]
click at [104, 423] on span "IEP SAH OT RS ATC" at bounding box center [92, 426] width 74 height 12
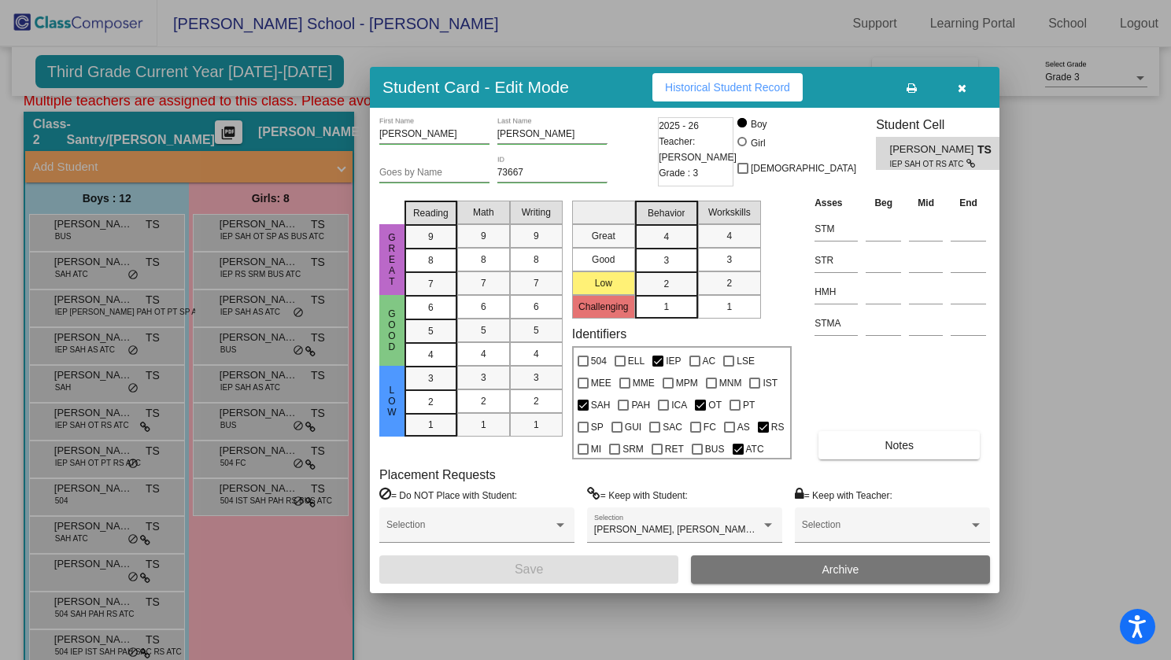
click at [639, 660] on div at bounding box center [585, 330] width 1171 height 660
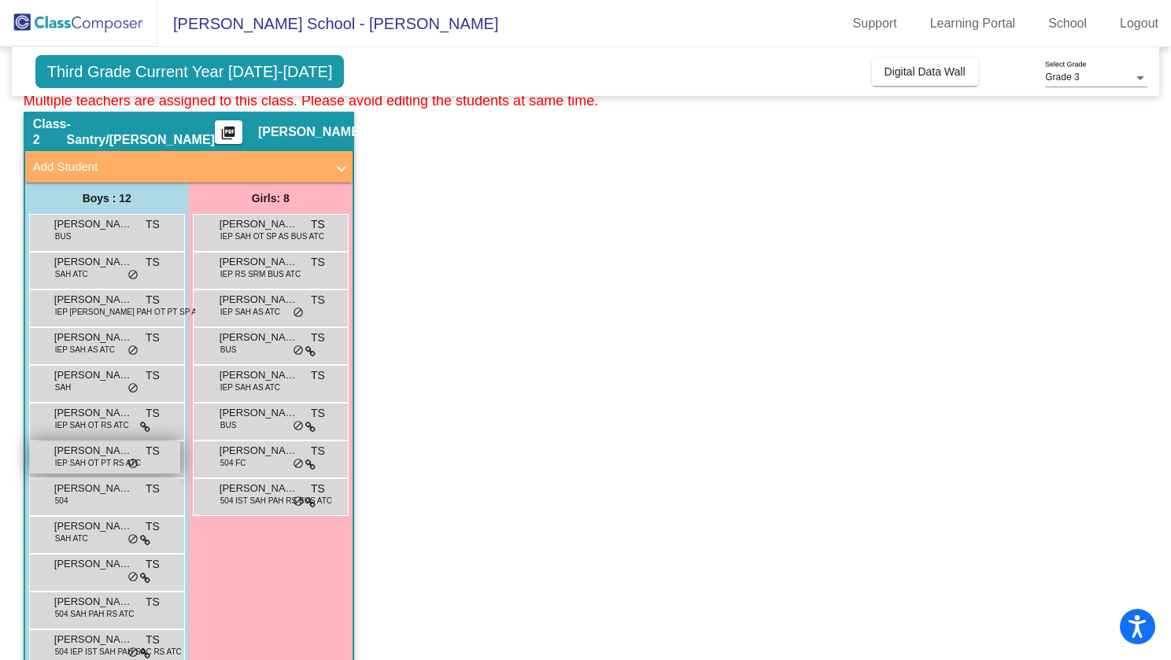
click at [104, 462] on span "IEP SAH OT PT RS ATC" at bounding box center [98, 463] width 86 height 12
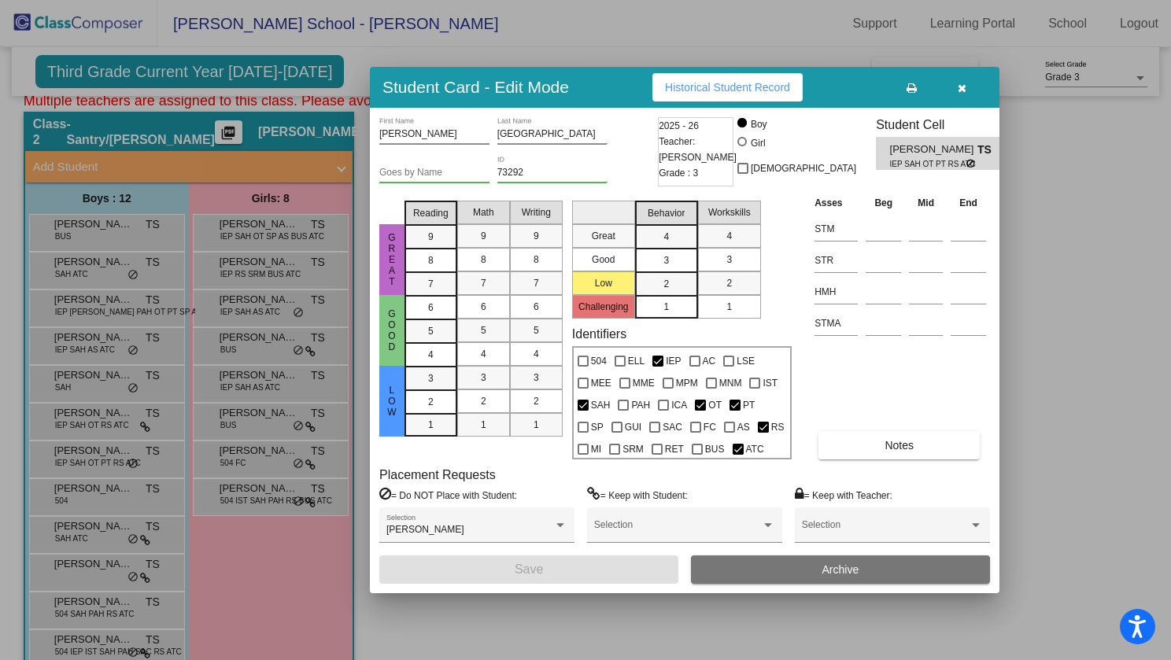
click at [573, 619] on div at bounding box center [585, 330] width 1171 height 660
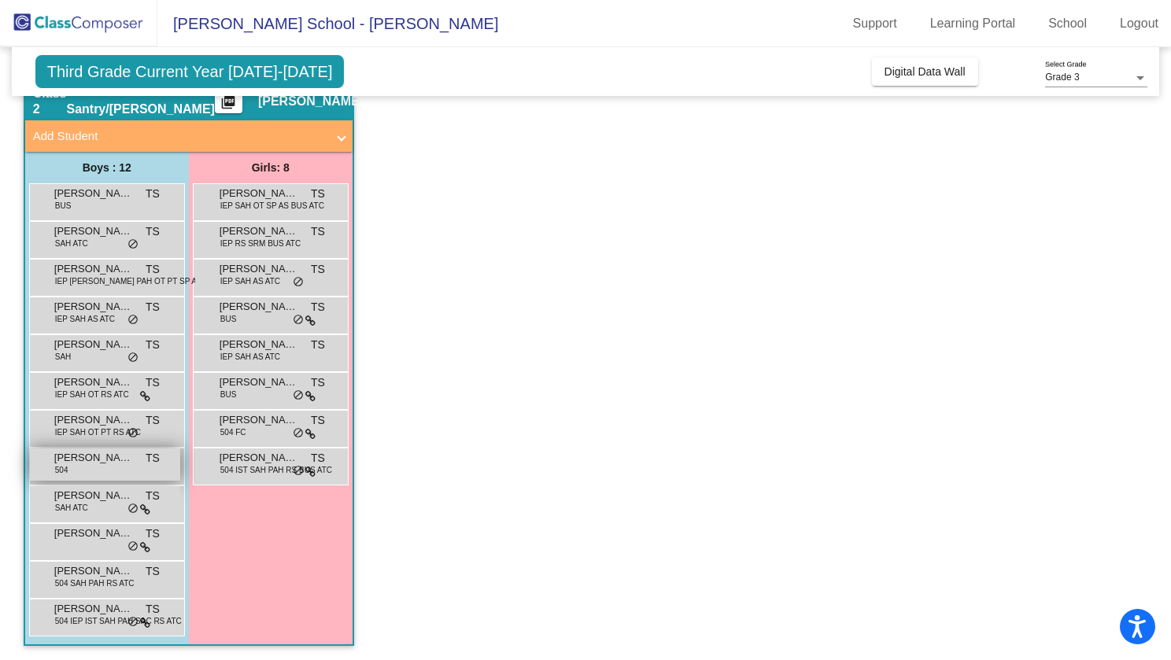
scroll to position [91, 0]
click at [112, 505] on div "[PERSON_NAME] [PERSON_NAME] ATC TS lock do_not_disturb_alt" at bounding box center [105, 502] width 150 height 32
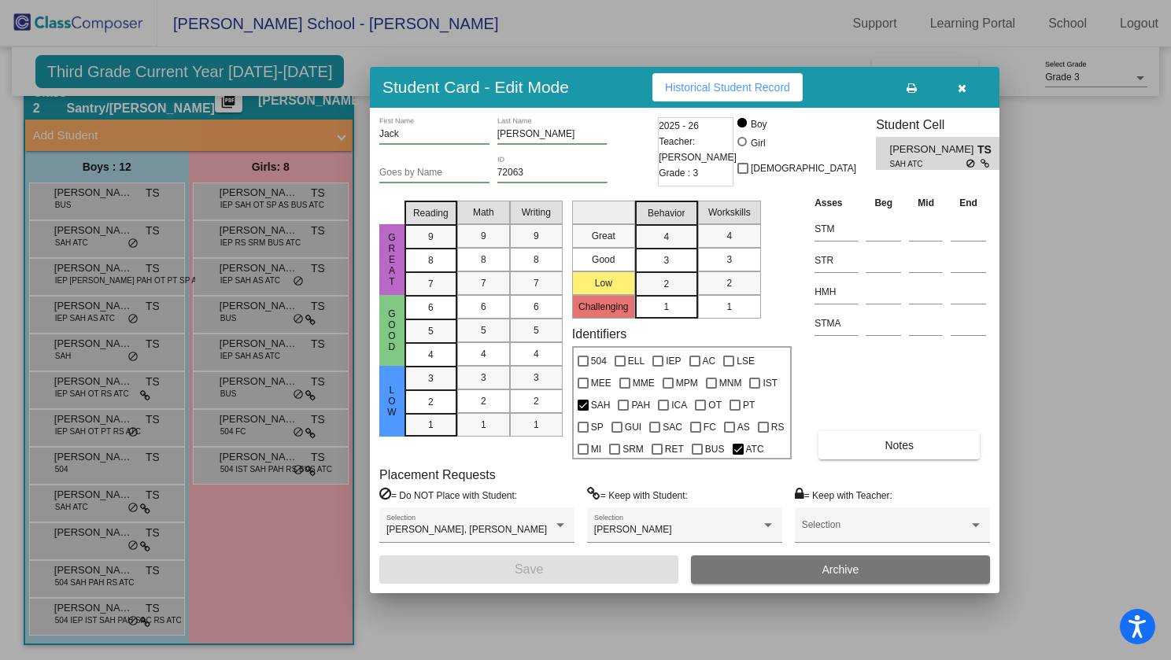
click at [516, 621] on div at bounding box center [585, 330] width 1171 height 660
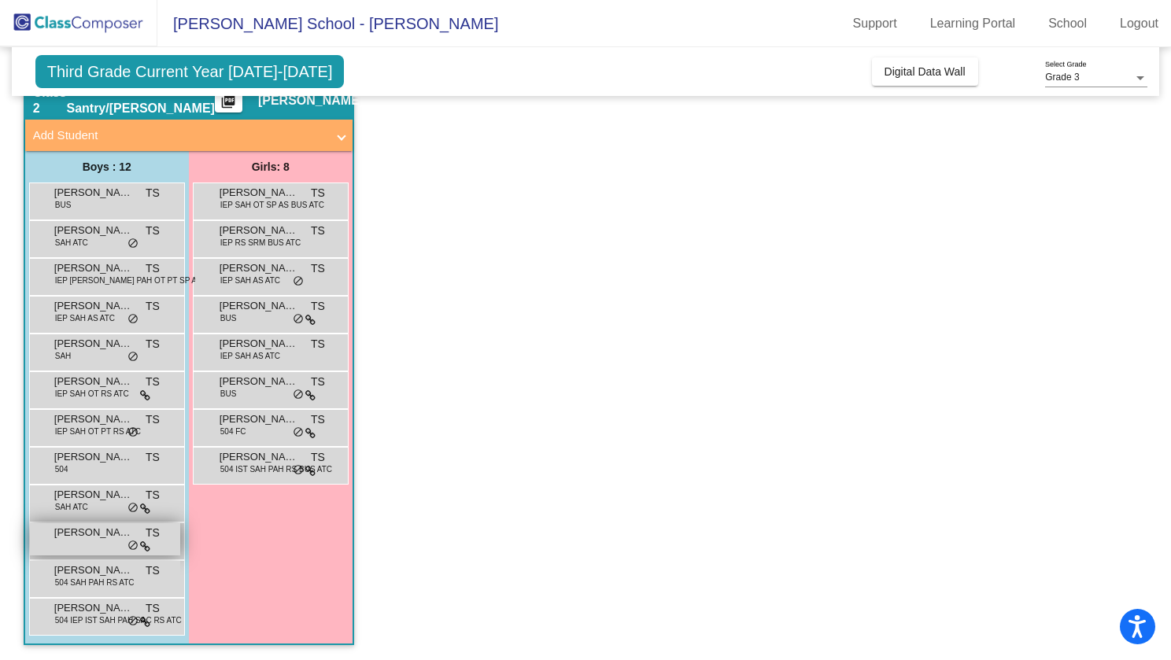
click at [113, 553] on div "[PERSON_NAME] TS lock do_not_disturb_alt" at bounding box center [105, 539] width 150 height 32
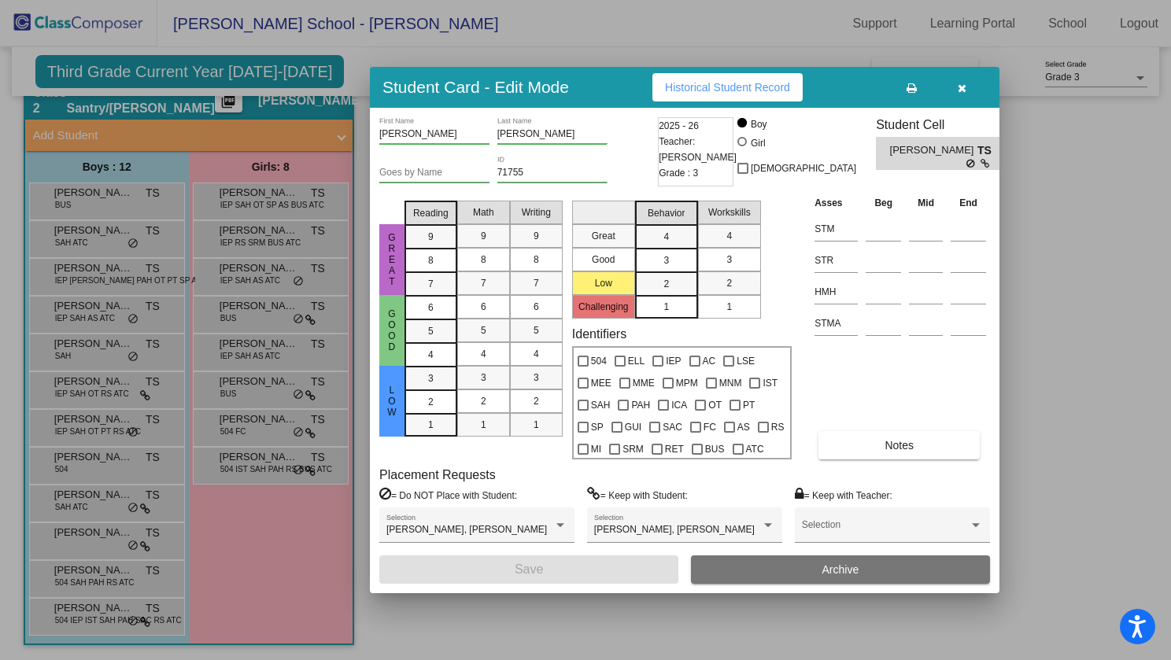
click at [645, 657] on div at bounding box center [585, 330] width 1171 height 660
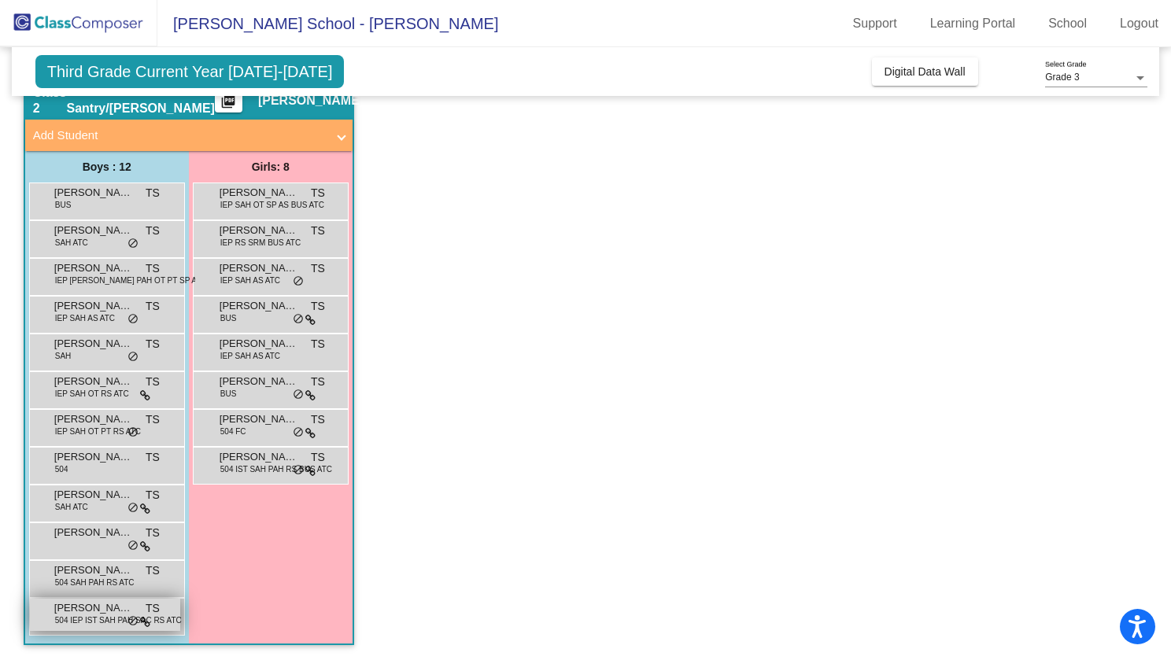
click at [96, 618] on span "504 IEP IST SAH PAH SAC RS ATC" at bounding box center [118, 621] width 127 height 12
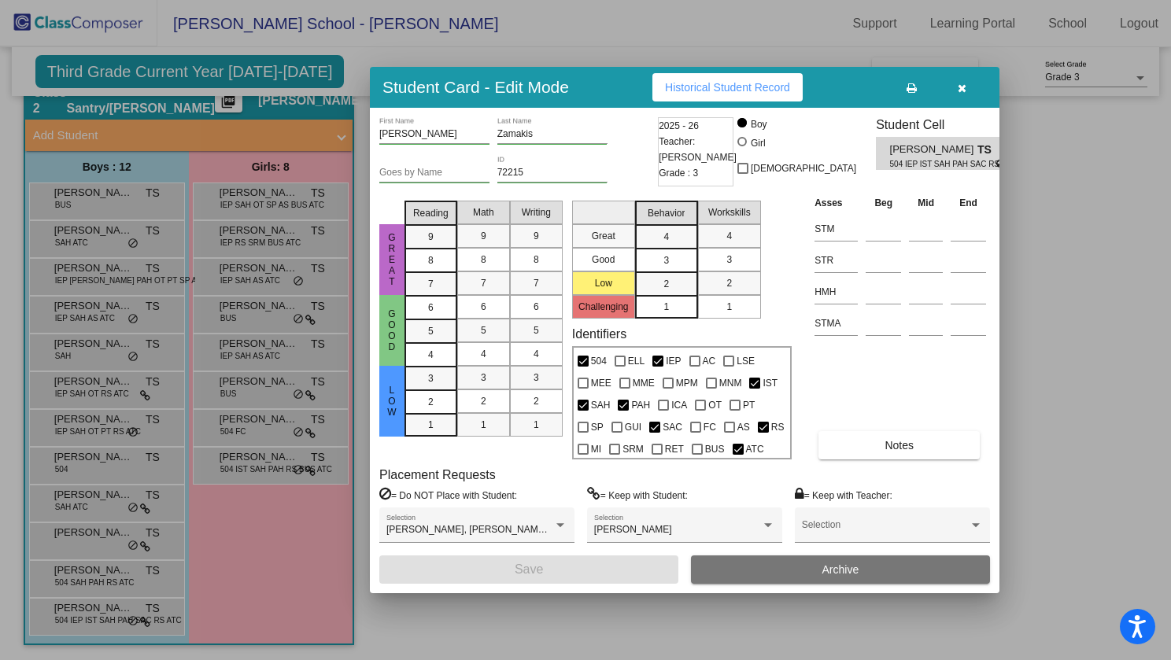
click at [555, 624] on div at bounding box center [585, 330] width 1171 height 660
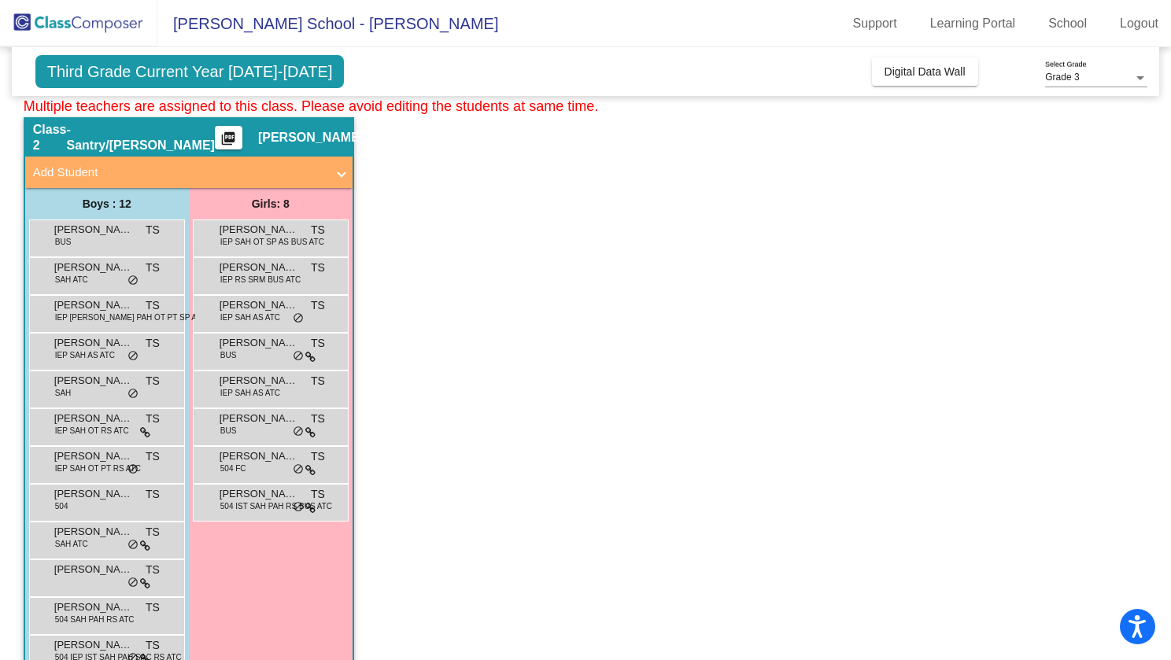
scroll to position [0, 0]
